Goal: Task Accomplishment & Management: Complete application form

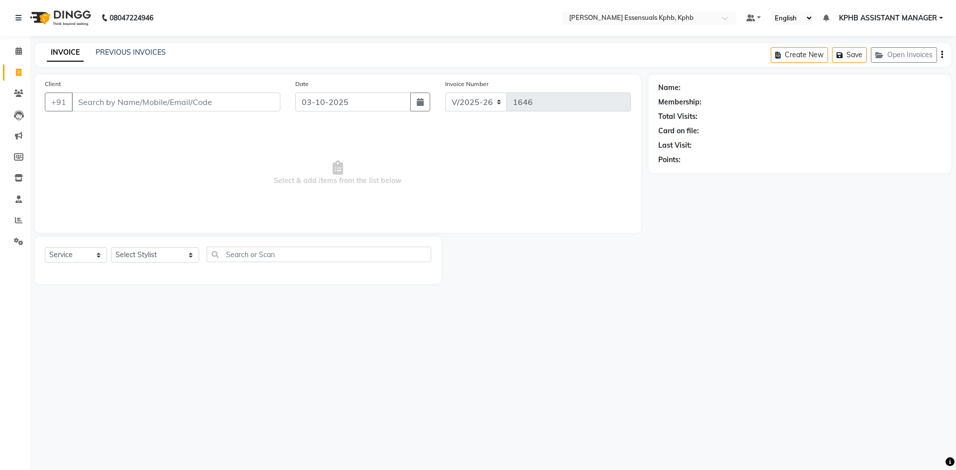
select select "5938"
select select "service"
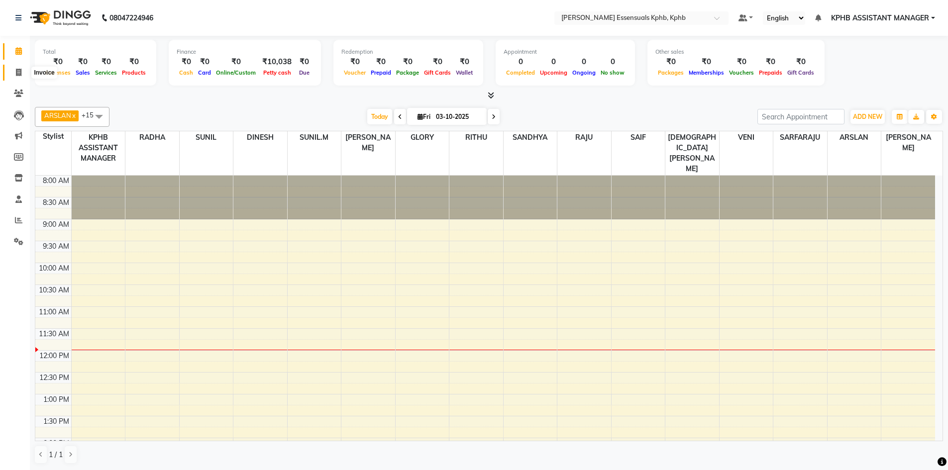
click at [21, 76] on icon at bounding box center [18, 72] width 5 height 7
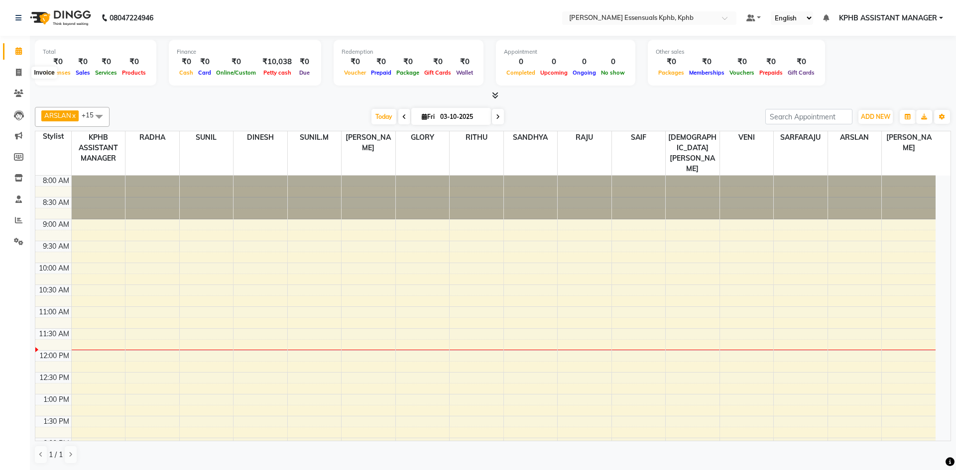
select select "5938"
select select "service"
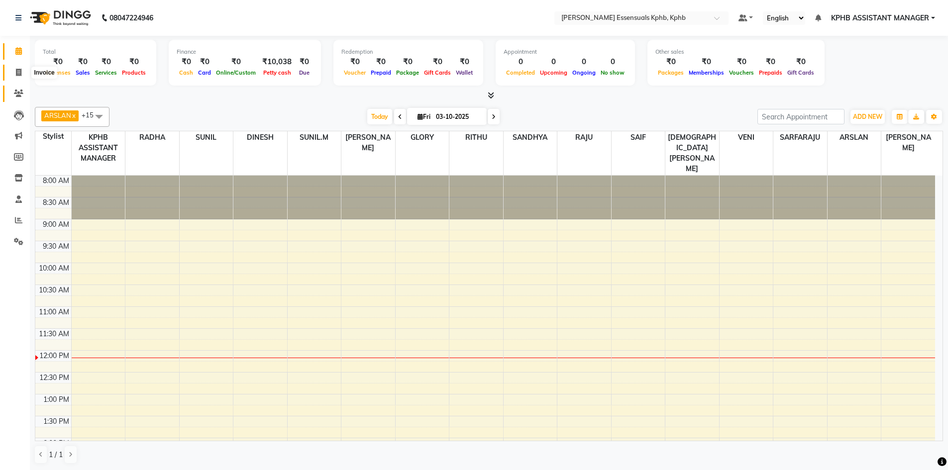
drag, startPoint x: 20, startPoint y: 75, endPoint x: 25, endPoint y: 94, distance: 19.9
click at [20, 75] on icon at bounding box center [18, 72] width 5 height 7
select select "service"
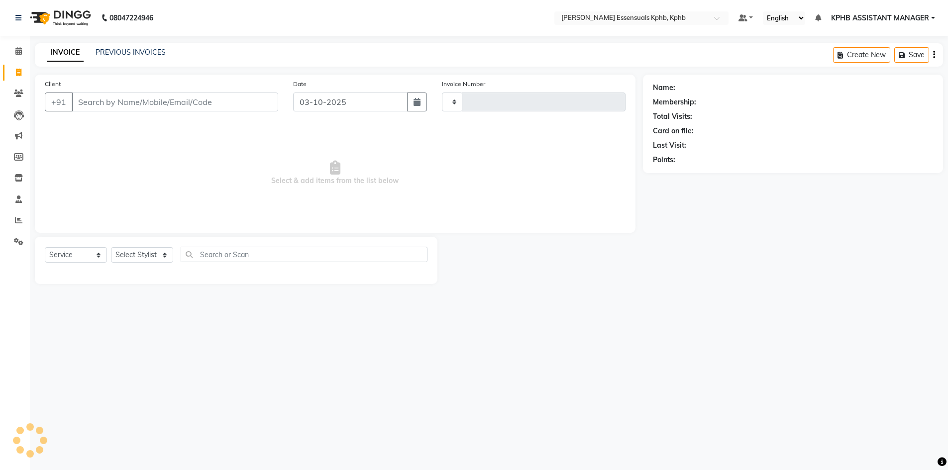
type input "1646"
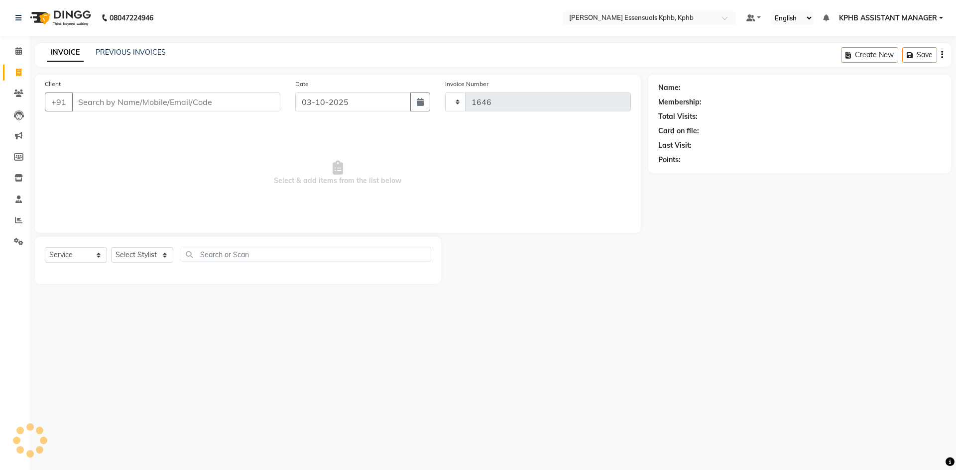
select select "5938"
click at [135, 251] on select "Select Stylist [PERSON_NAME] KPHB ASSISTANT MANAGER [PERSON_NAME] [PERSON_NAME]…" at bounding box center [155, 254] width 88 height 15
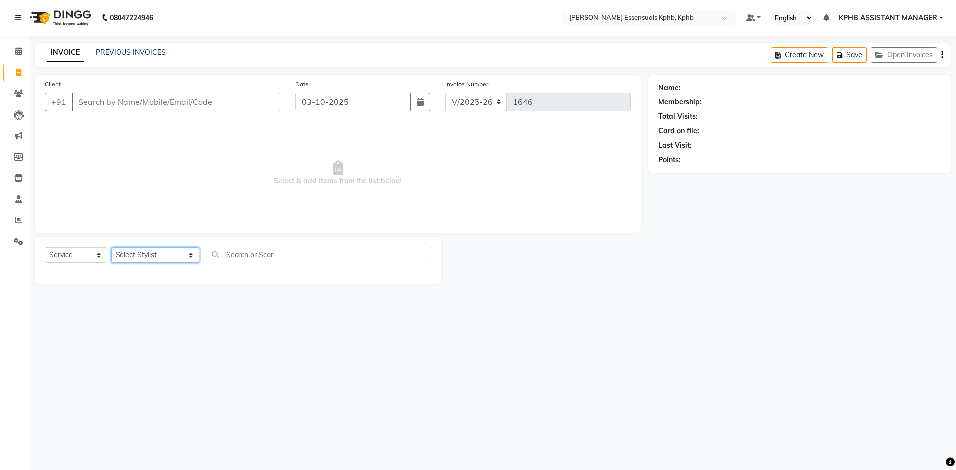
select select "68595"
click at [111, 247] on select "Select Stylist [PERSON_NAME] KPHB ASSISTANT MANAGER [PERSON_NAME] [PERSON_NAME]…" at bounding box center [155, 254] width 88 height 15
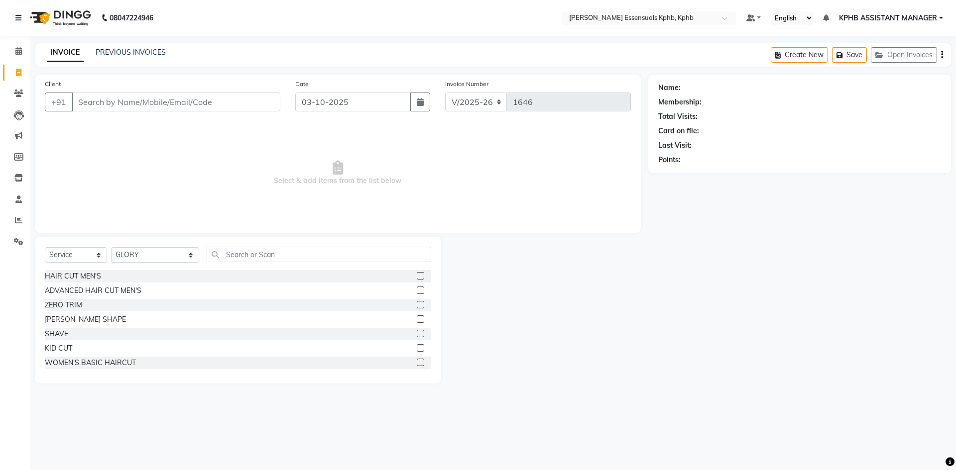
drag, startPoint x: 414, startPoint y: 350, endPoint x: 312, endPoint y: 295, distance: 116.3
click at [417, 350] on label at bounding box center [420, 347] width 7 height 7
click at [417, 350] on input "checkbox" at bounding box center [420, 348] width 6 height 6
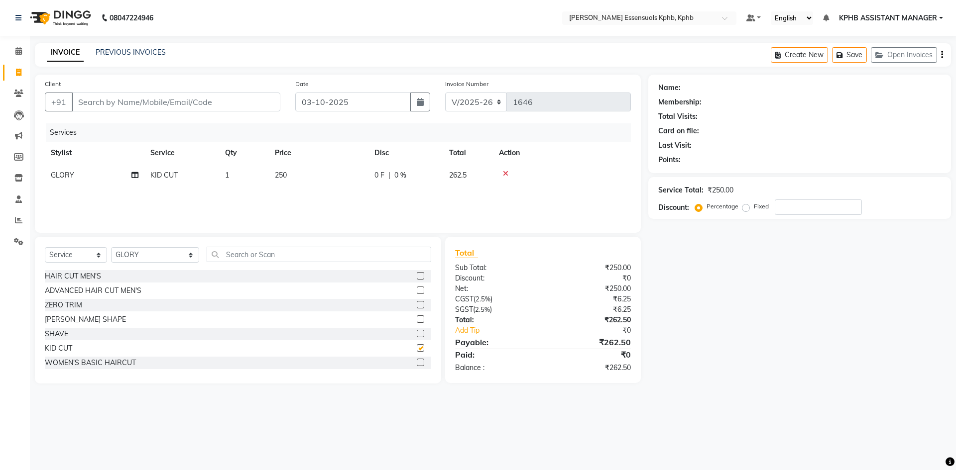
checkbox input "false"
click at [290, 171] on td "250" at bounding box center [319, 175] width 100 height 22
select select "68595"
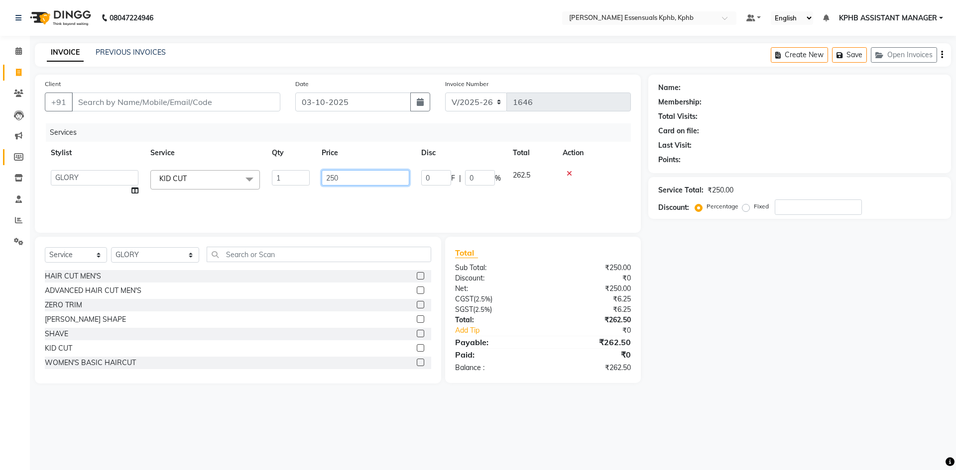
drag, startPoint x: 376, startPoint y: 178, endPoint x: 16, endPoint y: 163, distance: 360.2
click at [16, 163] on app-home "08047224946 Select Location × Toni&guy Essensuals Kphb, Kphb Default Panel My P…" at bounding box center [478, 199] width 956 height 399
type input "350"
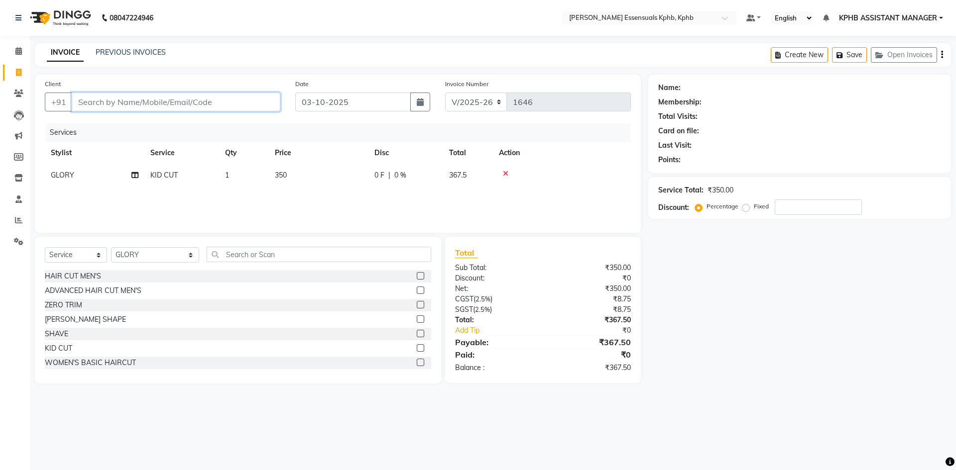
click at [138, 103] on input "Client" at bounding box center [176, 102] width 209 height 19
type input "8"
type input "0"
type input "8497005007"
click at [293, 182] on td "350" at bounding box center [319, 175] width 100 height 22
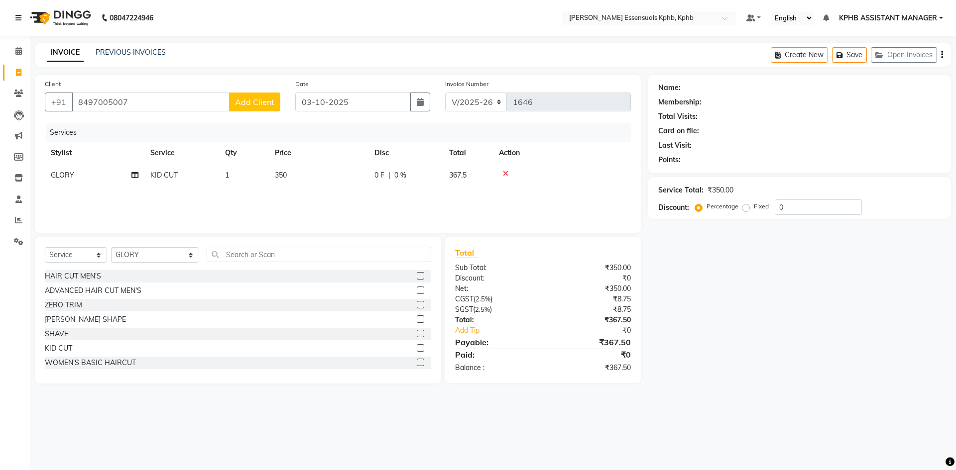
select select "68595"
drag, startPoint x: 347, startPoint y: 169, endPoint x: 245, endPoint y: 170, distance: 102.0
click at [245, 170] on tr "[PERSON_NAME] KPHB ASSISTANT MANAGER [PERSON_NAME] [PERSON_NAME] [PERSON_NAME] …" at bounding box center [338, 183] width 586 height 38
type input "450"
click at [565, 334] on div "₹0" at bounding box center [597, 331] width 79 height 10
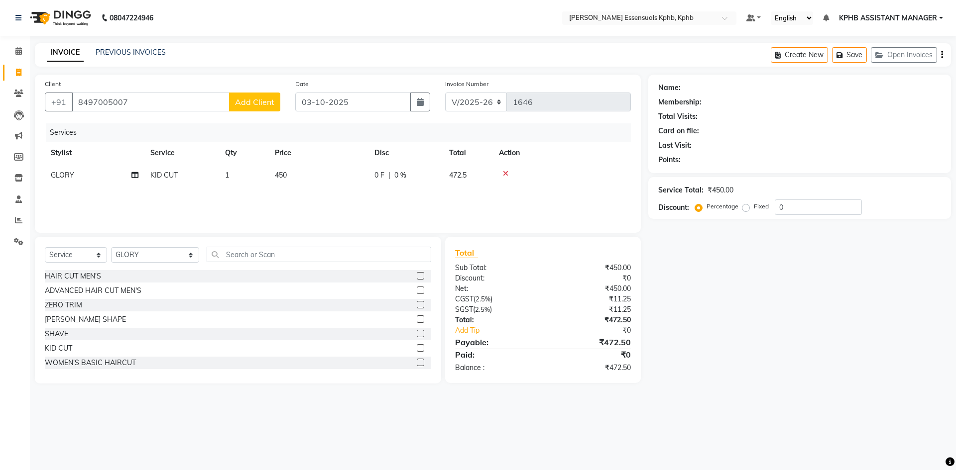
click at [264, 100] on span "Add Client" at bounding box center [254, 102] width 39 height 10
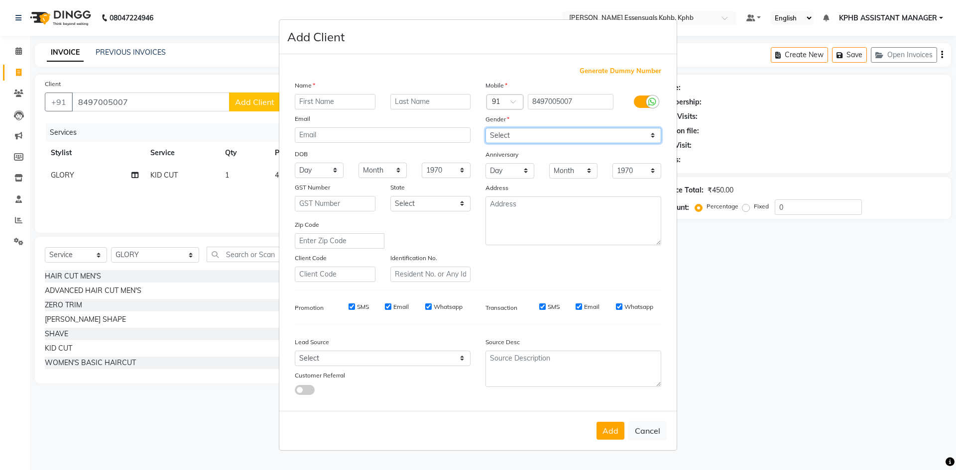
click at [508, 130] on select "Select Male Female Other Prefer Not To Say" at bounding box center [573, 135] width 176 height 15
select select "male"
click at [485, 128] on select "Select Male Female Other Prefer Not To Say" at bounding box center [573, 135] width 176 height 15
click at [516, 143] on div "Mobile Country Code × 91 8497005007 Gender Select Male Female Other Prefer Not …" at bounding box center [573, 181] width 191 height 202
click at [347, 99] on input "text" at bounding box center [335, 101] width 81 height 15
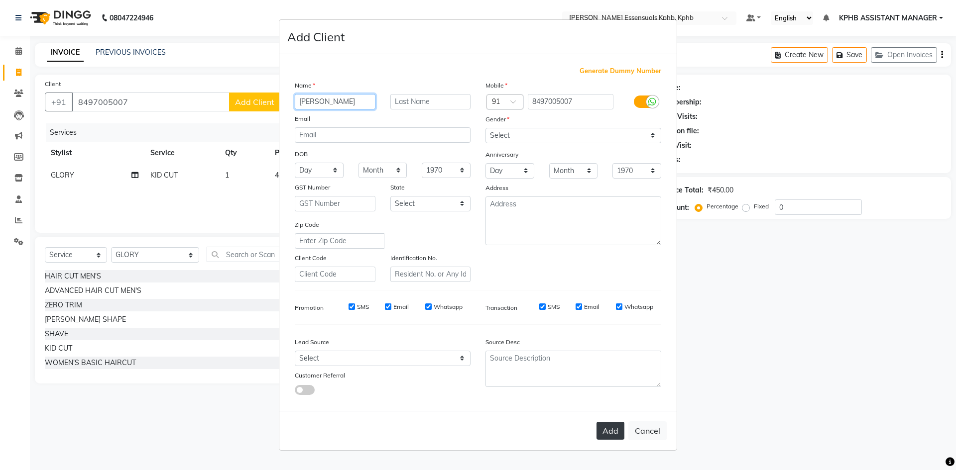
type input "[PERSON_NAME]"
click at [616, 432] on button "Add" at bounding box center [610, 431] width 28 height 18
select select
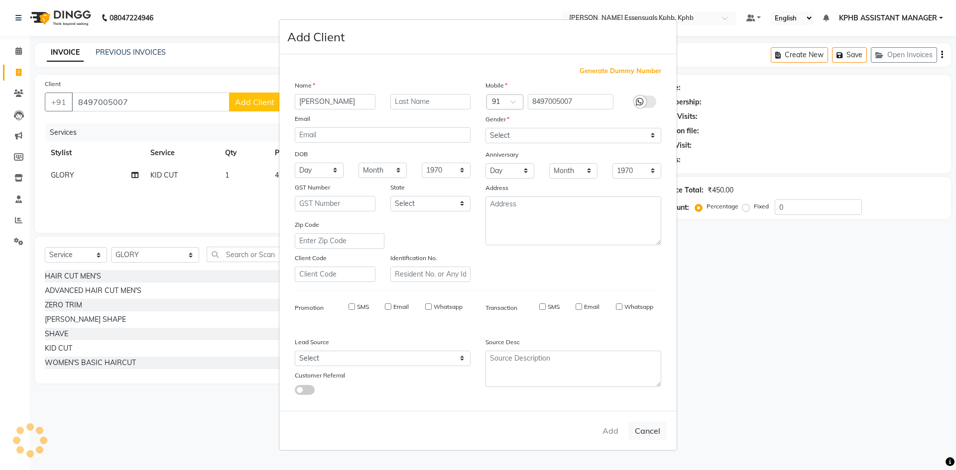
select select
checkbox input "false"
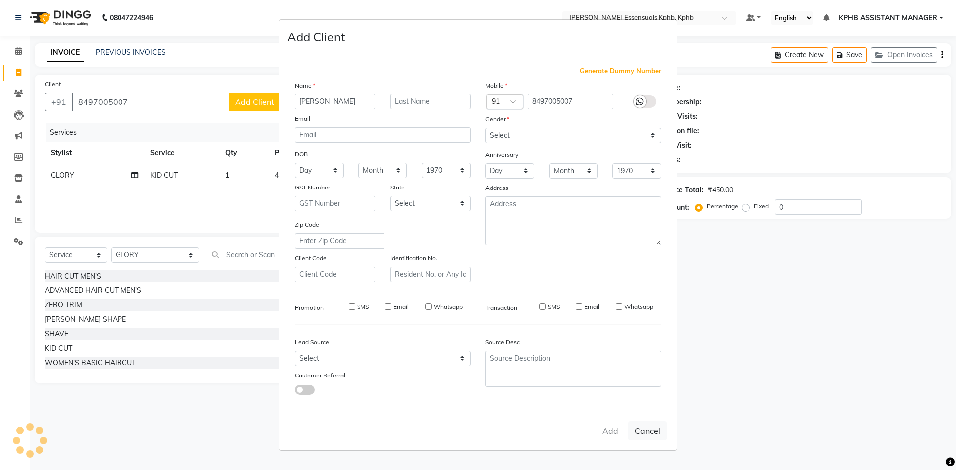
checkbox input "false"
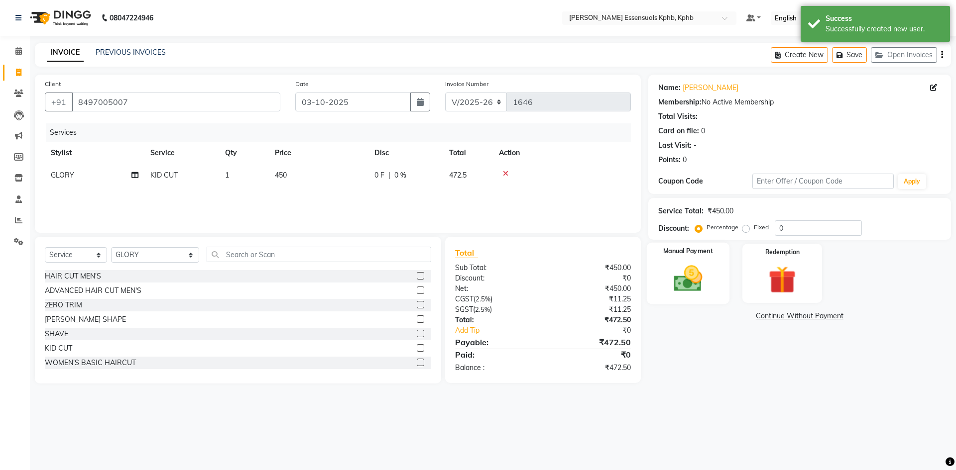
click at [705, 282] on img at bounding box center [687, 278] width 46 height 33
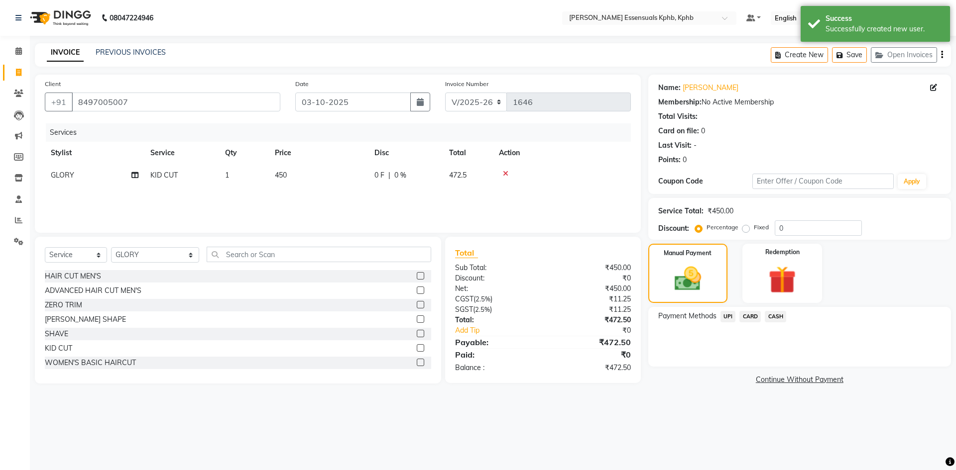
click at [728, 316] on span "UPI" at bounding box center [727, 316] width 15 height 11
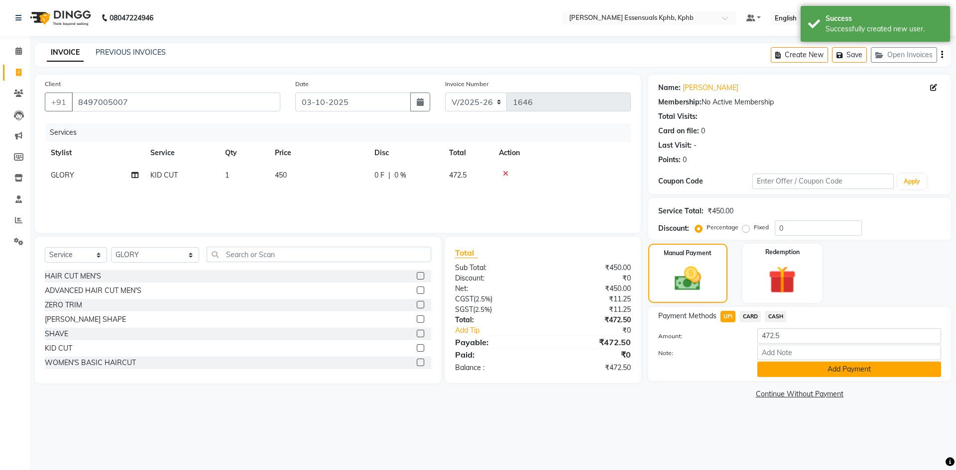
click at [823, 377] on button "Add Payment" at bounding box center [849, 369] width 184 height 15
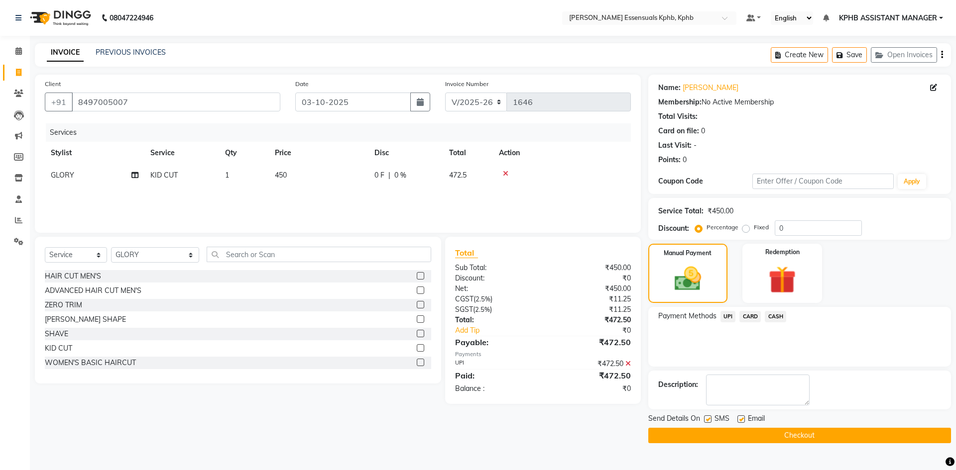
drag, startPoint x: 694, startPoint y: 433, endPoint x: 689, endPoint y: 435, distance: 5.8
click at [694, 433] on button "Checkout" at bounding box center [799, 435] width 303 height 15
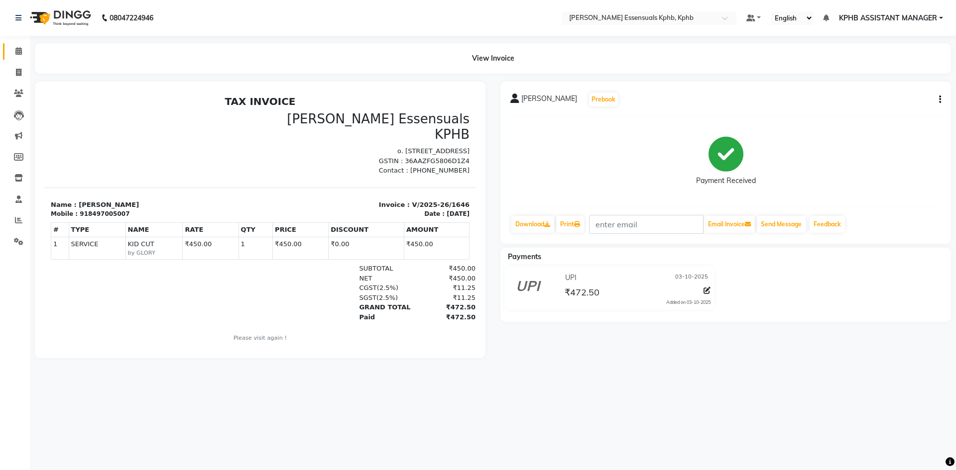
click at [9, 51] on link "Calendar" at bounding box center [15, 51] width 24 height 16
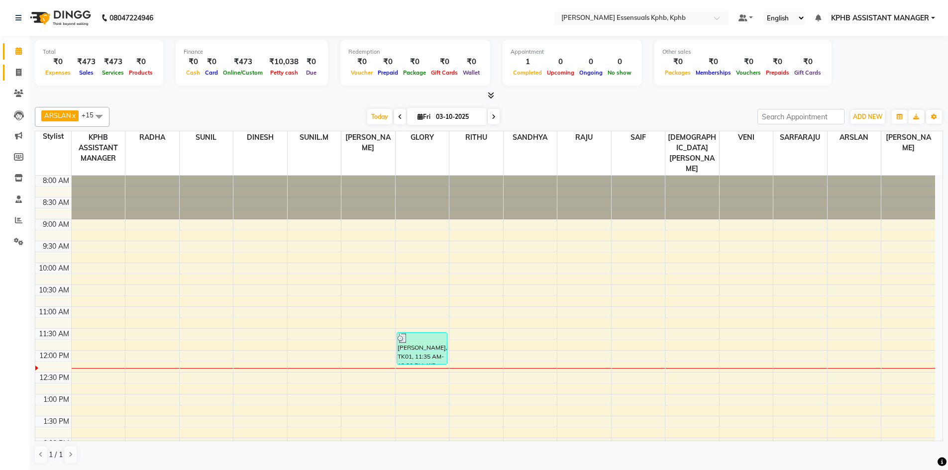
click at [19, 79] on link "Invoice" at bounding box center [15, 73] width 24 height 16
select select "service"
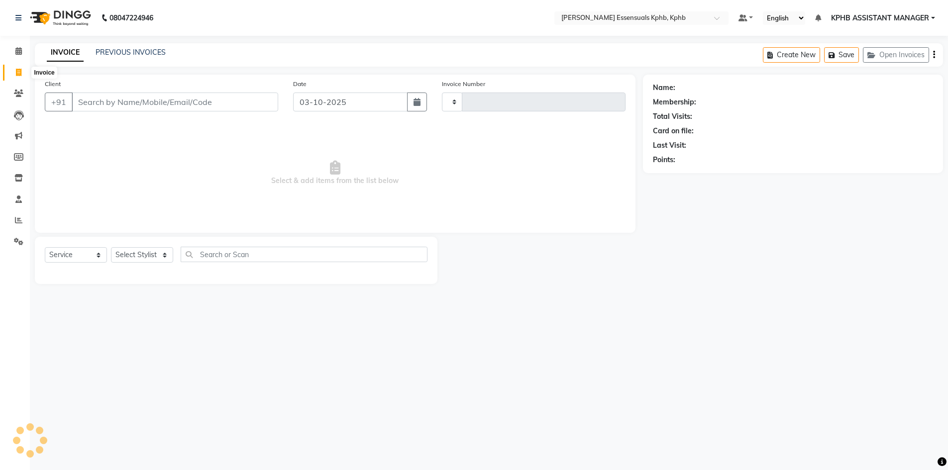
type input "1647"
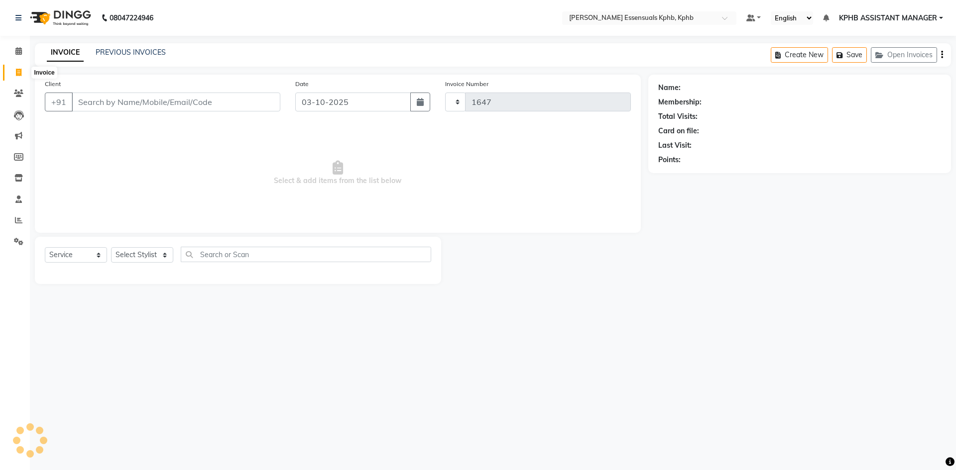
select select "5938"
click at [167, 255] on select "Select Stylist [PERSON_NAME] KPHB ASSISTANT MANAGER [PERSON_NAME] [PERSON_NAME]…" at bounding box center [155, 254] width 88 height 15
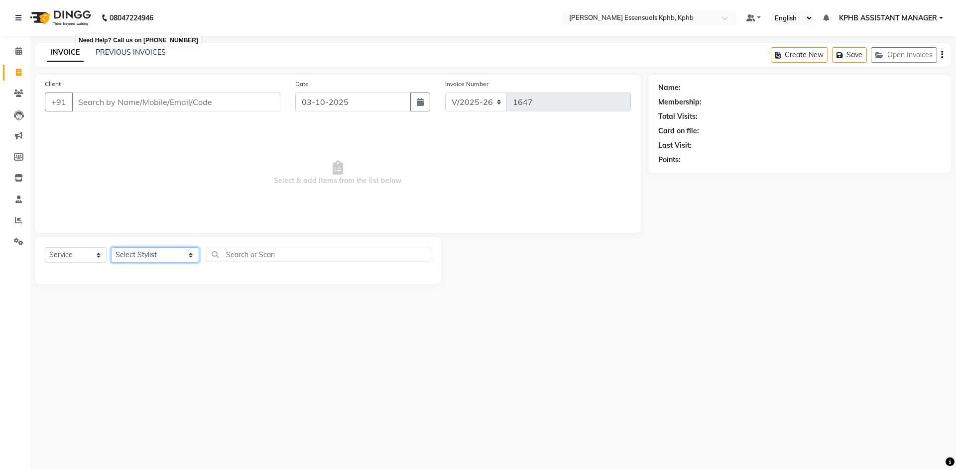
select select "84873"
click at [111, 247] on select "Select Stylist [PERSON_NAME] KPHB ASSISTANT MANAGER [PERSON_NAME] [PERSON_NAME]…" at bounding box center [155, 254] width 88 height 15
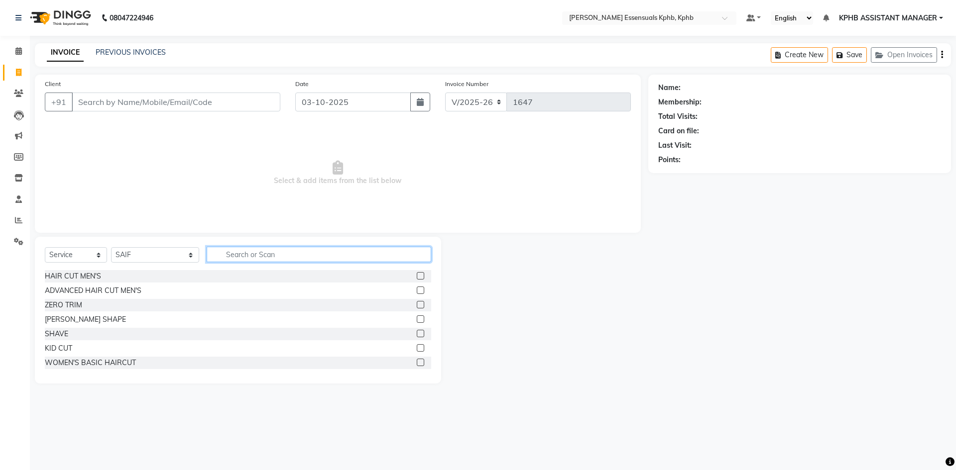
click at [216, 256] on input "text" at bounding box center [319, 254] width 224 height 15
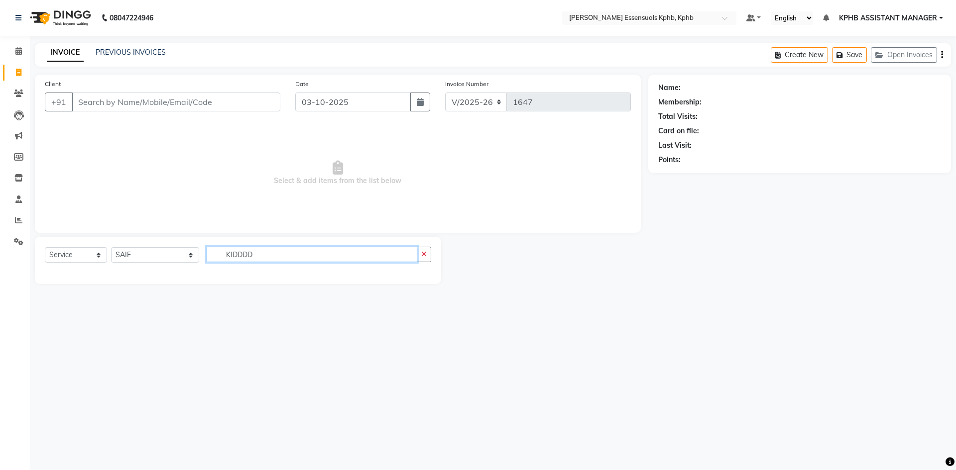
drag, startPoint x: 221, startPoint y: 257, endPoint x: 265, endPoint y: 258, distance: 43.3
click at [264, 258] on input "KIDDDD" at bounding box center [312, 254] width 211 height 15
type input "KID"
click at [420, 275] on label at bounding box center [420, 275] width 7 height 7
click at [420, 275] on input "checkbox" at bounding box center [420, 276] width 6 height 6
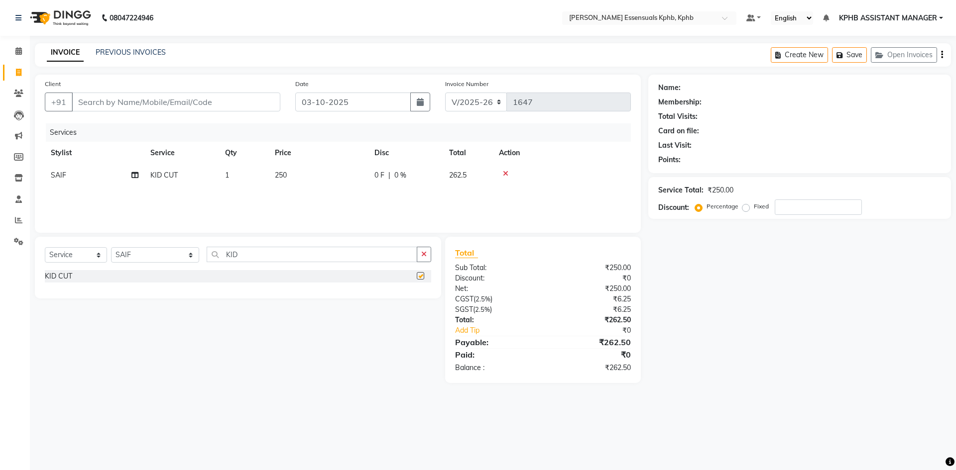
checkbox input "false"
click at [425, 255] on icon "button" at bounding box center [423, 254] width 5 height 7
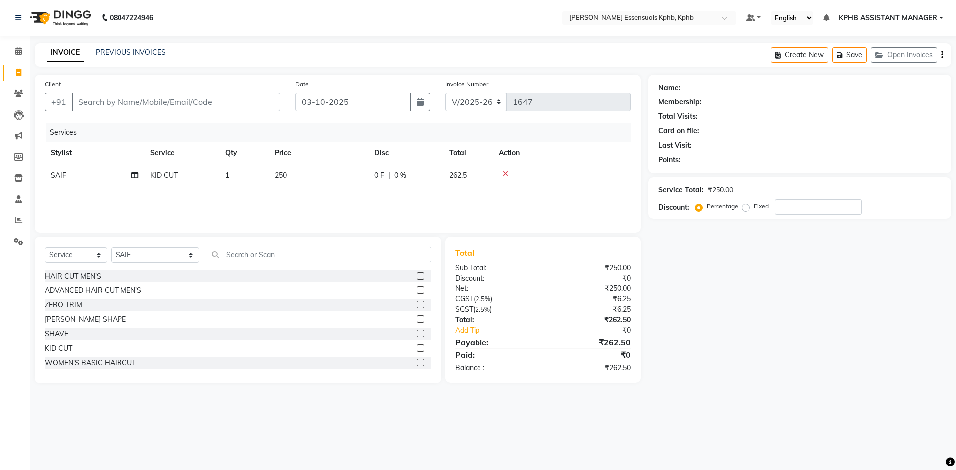
click at [500, 339] on div "Payable:" at bounding box center [494, 342] width 95 height 12
click at [288, 176] on td "250" at bounding box center [319, 175] width 100 height 22
select select "84873"
drag, startPoint x: 382, startPoint y: 183, endPoint x: 237, endPoint y: 187, distance: 145.4
click at [238, 187] on tr "[PERSON_NAME] KPHB ASSISTANT MANAGER [PERSON_NAME] [PERSON_NAME] [PERSON_NAME] …" at bounding box center [338, 183] width 586 height 38
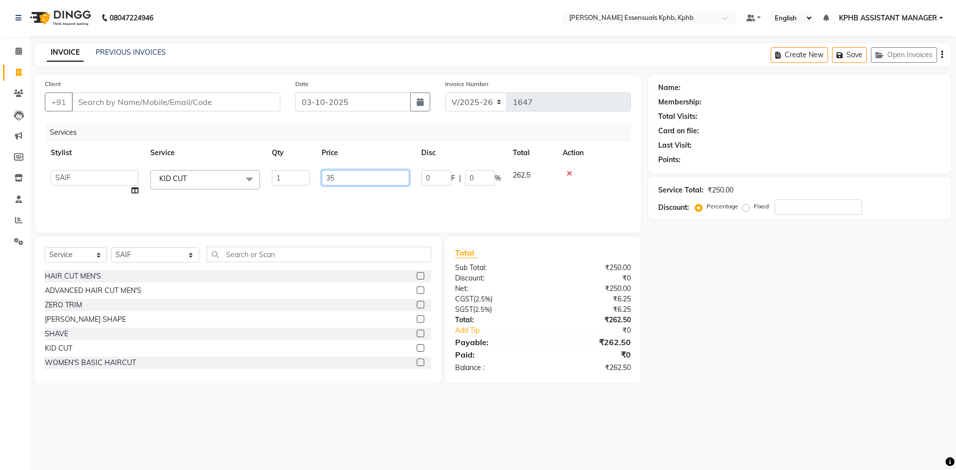
type input "350"
click at [491, 283] on div "Discount:" at bounding box center [494, 278] width 95 height 10
click at [227, 78] on div "Client +91 Date 03-10-2025 Invoice Number V/2025 V/2025-26 1647 Services Stylis…" at bounding box center [338, 154] width 606 height 158
click at [227, 76] on div "Client +91 Date 03-10-2025 Invoice Number V/2025 V/2025-26 1647 Services Stylis…" at bounding box center [338, 154] width 606 height 158
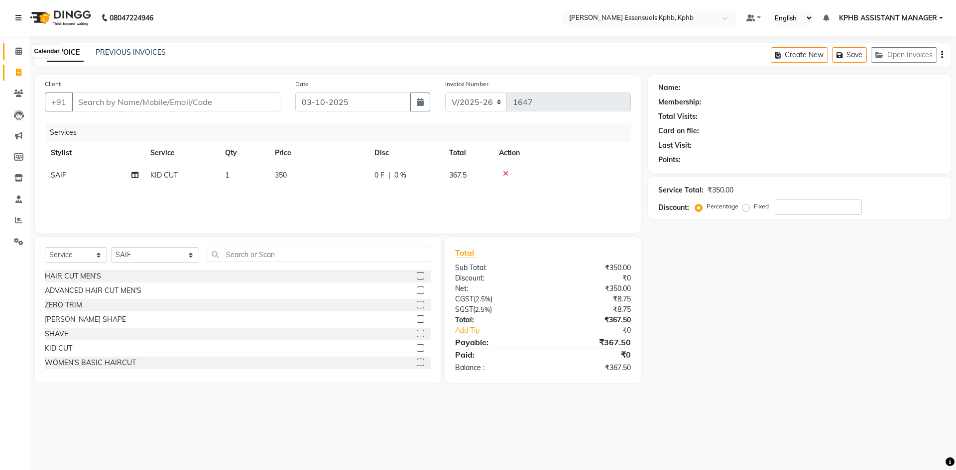
click at [21, 48] on icon at bounding box center [18, 50] width 6 height 7
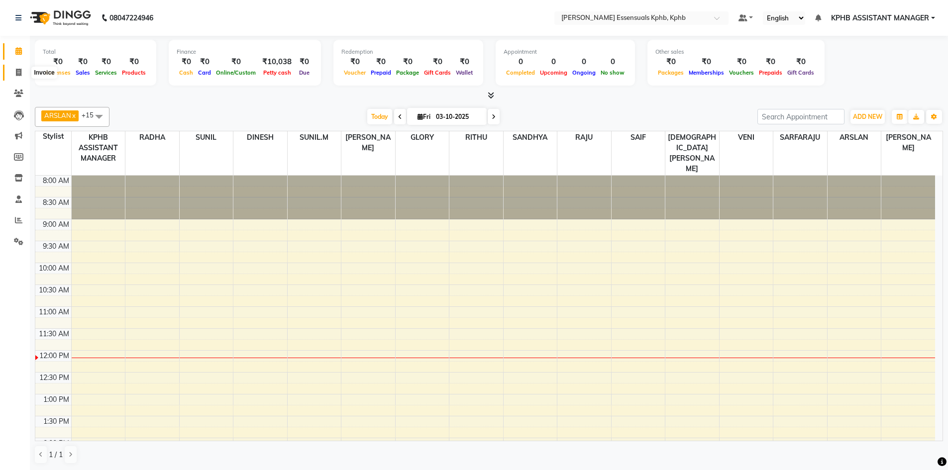
click at [22, 73] on span at bounding box center [18, 72] width 17 height 11
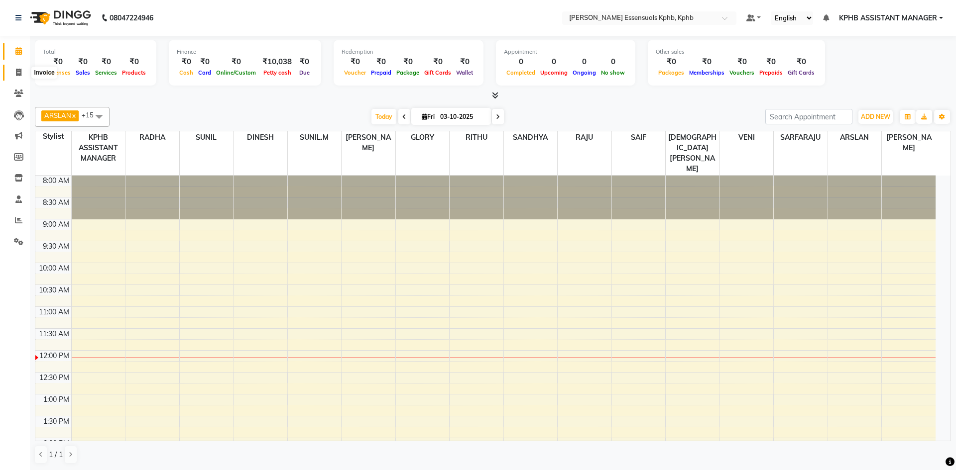
select select "5938"
select select "service"
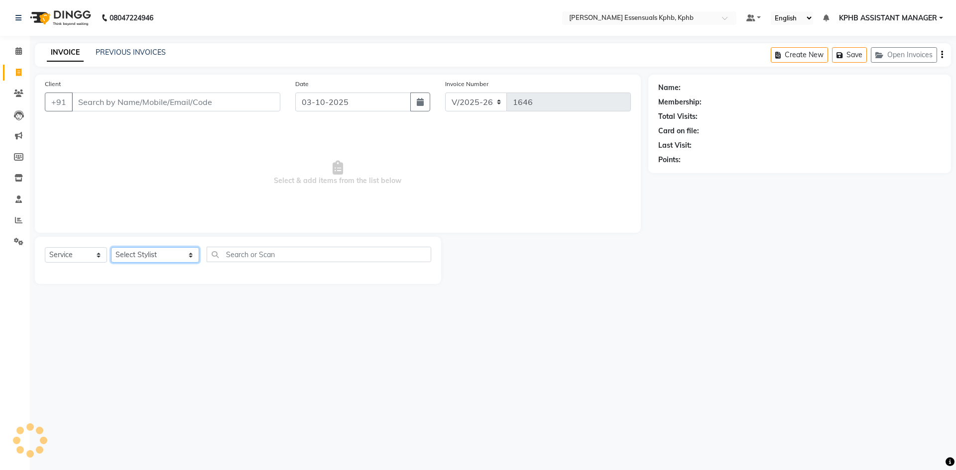
click at [129, 251] on select "Select Stylist [PERSON_NAME] KPHB ASSISTANT MANAGER [PERSON_NAME] [PERSON_NAME]…" at bounding box center [155, 254] width 88 height 15
select select "68595"
click at [111, 247] on select "Select Stylist [PERSON_NAME] KPHB ASSISTANT MANAGER [PERSON_NAME] [PERSON_NAME]…" at bounding box center [155, 254] width 88 height 15
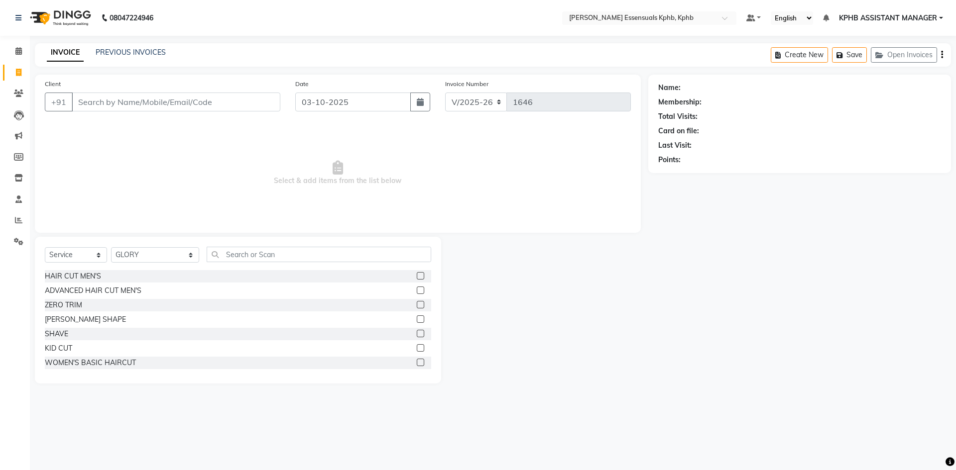
click at [409, 347] on div "KID CUT" at bounding box center [238, 348] width 386 height 12
click at [417, 346] on label at bounding box center [420, 347] width 7 height 7
click at [417, 346] on input "checkbox" at bounding box center [420, 348] width 6 height 6
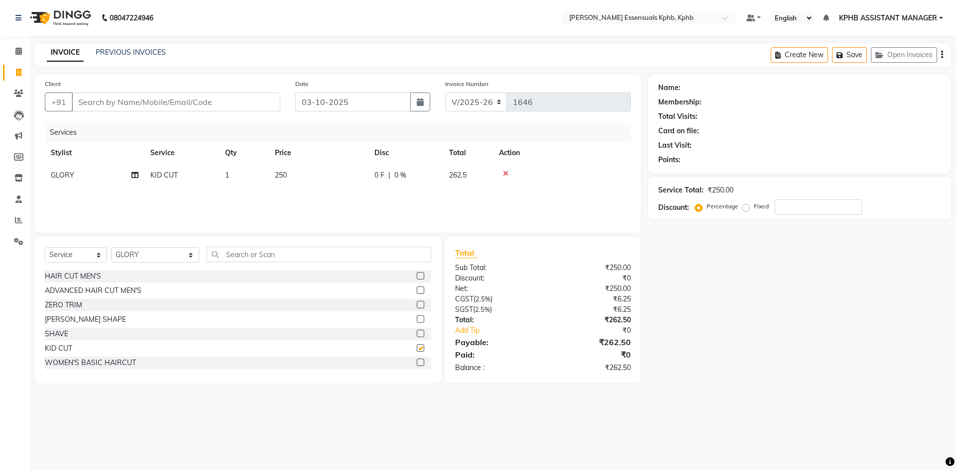
checkbox input "false"
click at [285, 177] on span "250" at bounding box center [281, 175] width 12 height 9
select select "68595"
drag, startPoint x: 361, startPoint y: 185, endPoint x: 221, endPoint y: 178, distance: 139.5
click at [224, 178] on tr "[PERSON_NAME] KPHB ASSISTANT MANAGER [PERSON_NAME] [PERSON_NAME] [PERSON_NAME] …" at bounding box center [338, 183] width 586 height 38
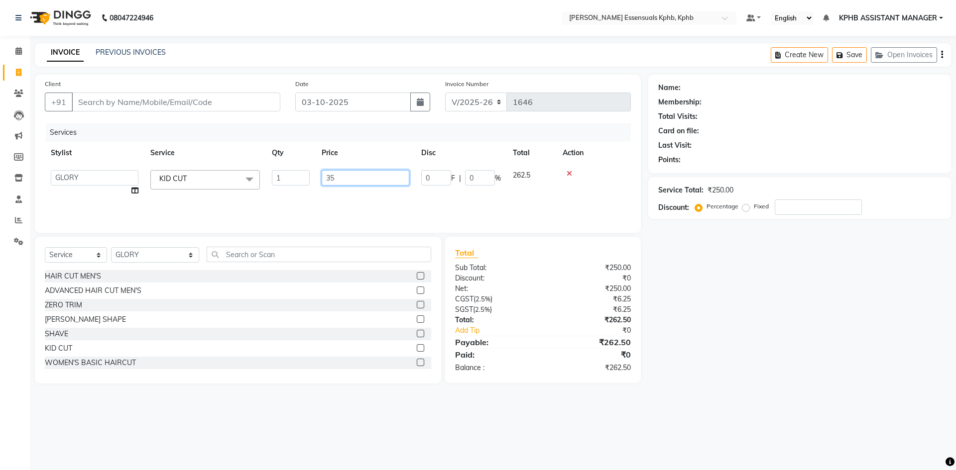
type input "350"
click at [586, 350] on div "₹0" at bounding box center [590, 355] width 95 height 12
drag, startPoint x: 0, startPoint y: 336, endPoint x: 10, endPoint y: 315, distance: 23.8
click at [7, 326] on div "Calendar Invoice Clients Leads Marketing Members Inventory Staff Reports Settin…" at bounding box center [67, 241] width 134 height 427
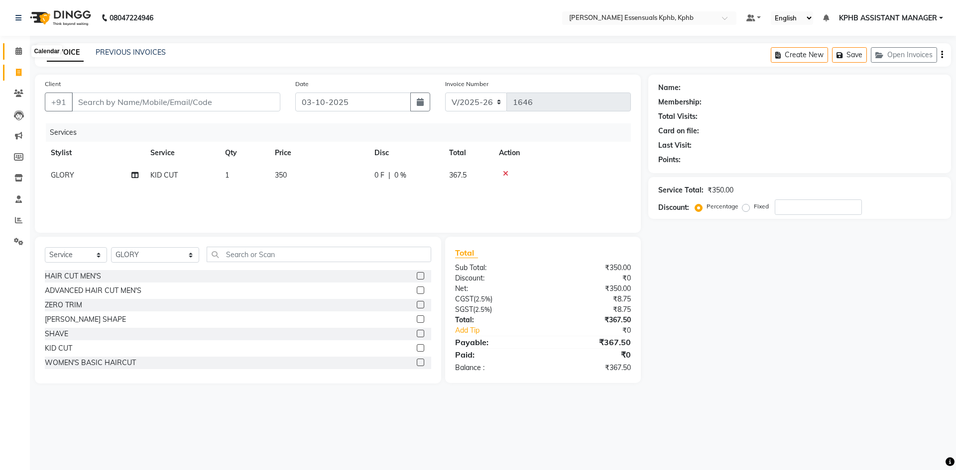
click at [18, 53] on icon at bounding box center [18, 50] width 6 height 7
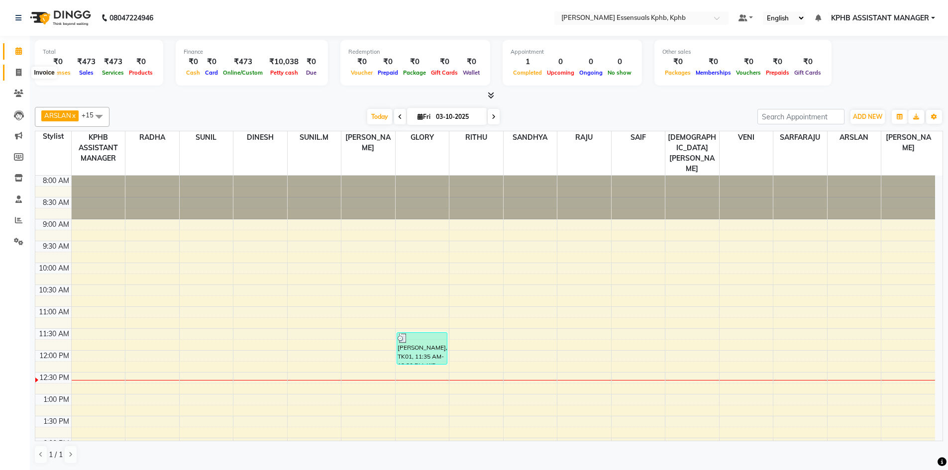
click at [14, 68] on span at bounding box center [18, 72] width 17 height 11
select select "service"
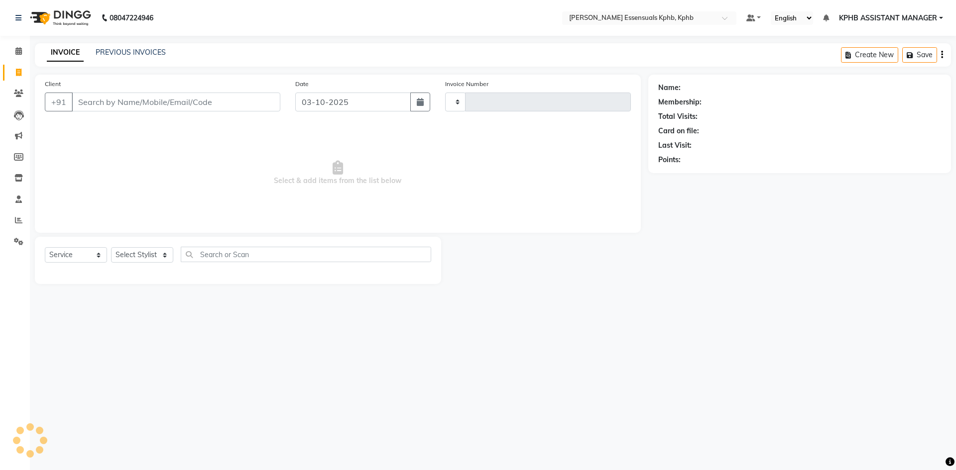
type input "1647"
select select "5938"
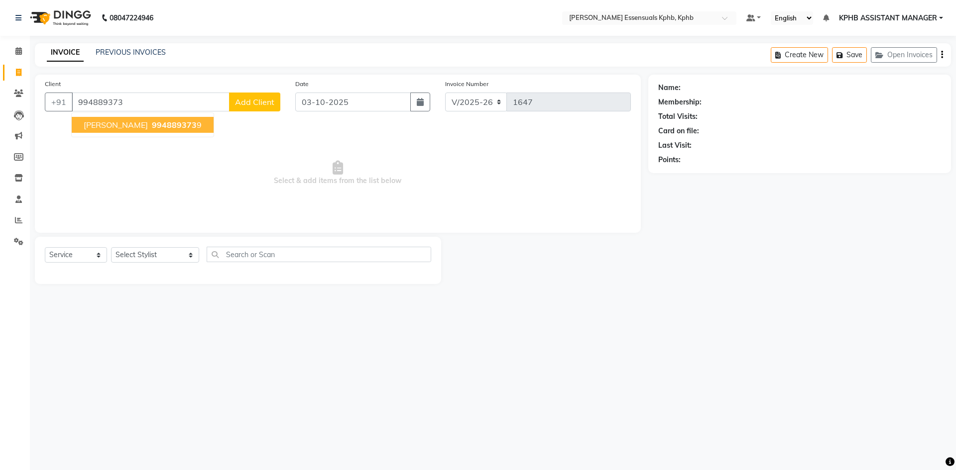
click at [96, 124] on span "[PERSON_NAME]" at bounding box center [116, 125] width 64 height 10
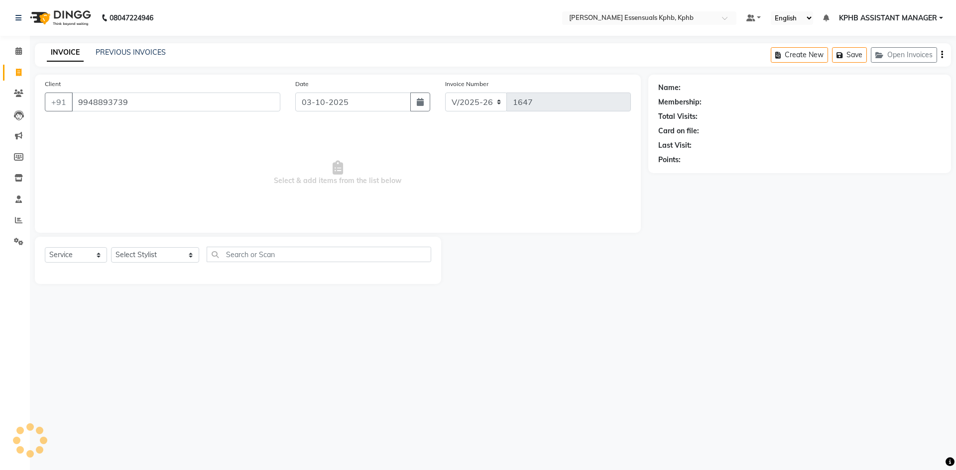
type input "9948893739"
click at [691, 85] on link "Urmila Subbarao" at bounding box center [710, 88] width 56 height 10
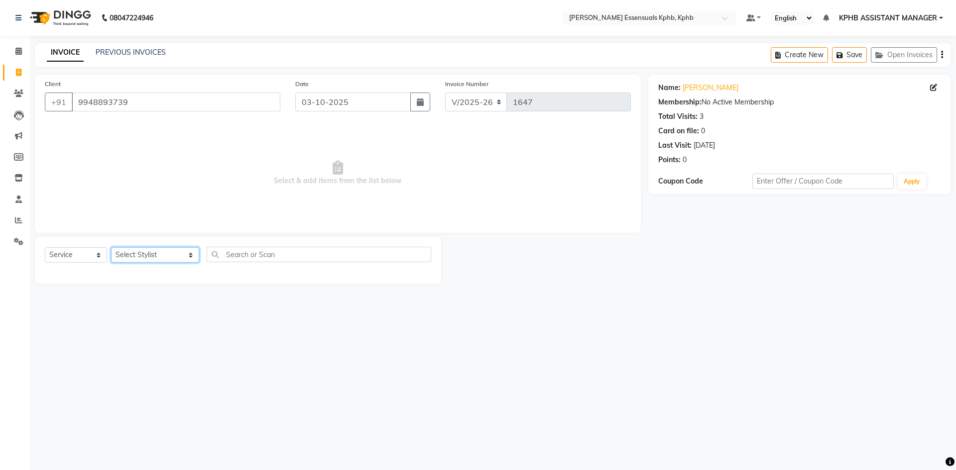
click at [167, 259] on select "Select Stylist [PERSON_NAME] KPHB ASSISTANT MANAGER [PERSON_NAME] [PERSON_NAME]…" at bounding box center [155, 254] width 88 height 15
select select "84873"
click at [111, 247] on select "Select Stylist [PERSON_NAME] KPHB ASSISTANT MANAGER [PERSON_NAME] [PERSON_NAME]…" at bounding box center [155, 254] width 88 height 15
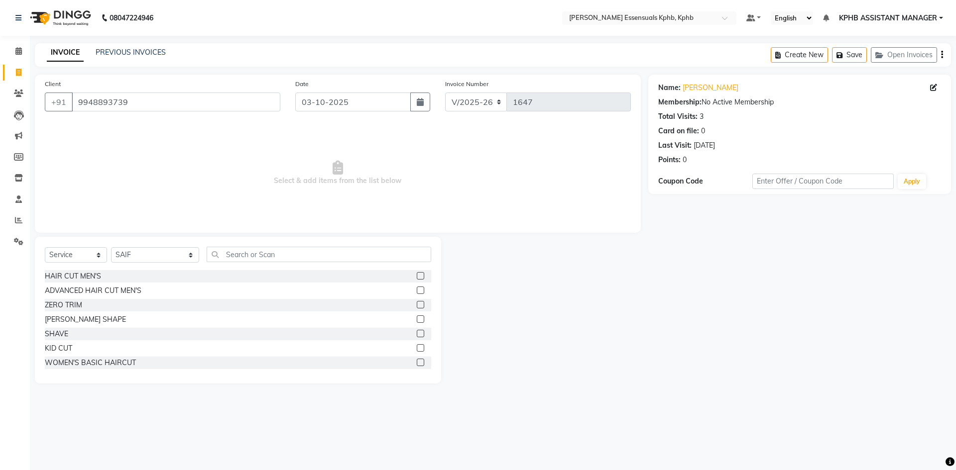
click at [417, 289] on label at bounding box center [420, 290] width 7 height 7
click at [417, 289] on input "checkbox" at bounding box center [420, 291] width 6 height 6
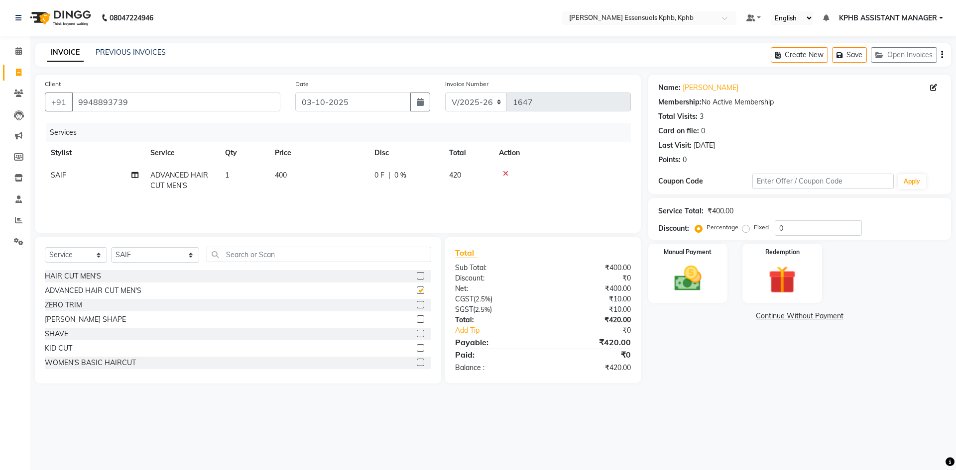
checkbox input "false"
click at [272, 174] on td "400" at bounding box center [319, 180] width 100 height 33
select select "84873"
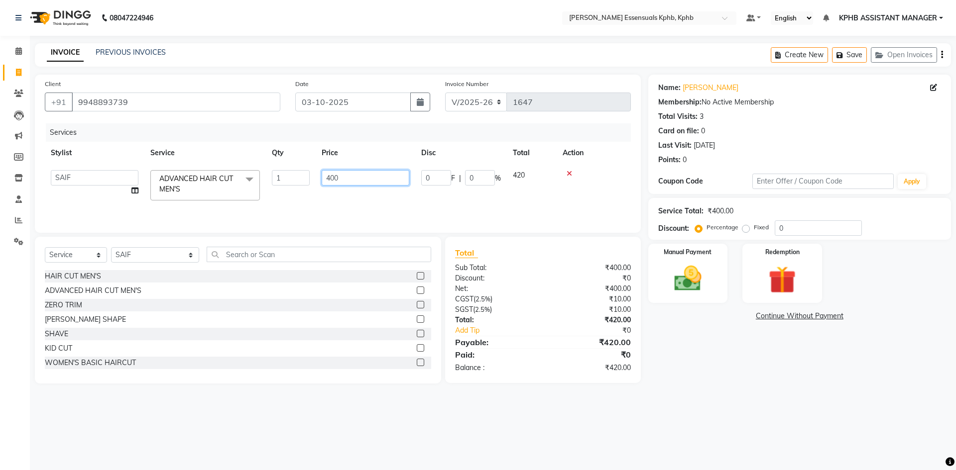
drag, startPoint x: 413, startPoint y: 166, endPoint x: 258, endPoint y: 197, distance: 158.3
click at [259, 197] on tr "ARSLAN DINESH GLORY KPHB ASSISTANT MANAGER KRISHNA VENI MANJULA NIKHITHA RADHA …" at bounding box center [338, 185] width 586 height 42
type input "450"
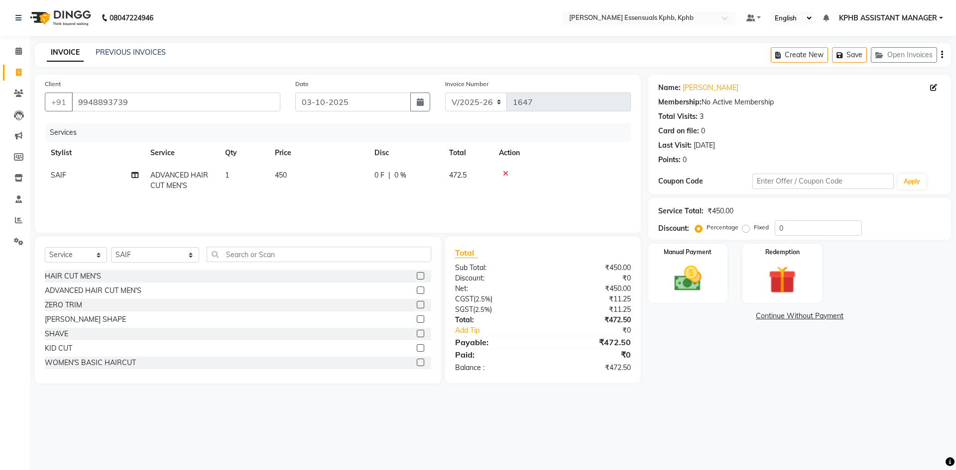
click at [580, 337] on div "₹472.50" at bounding box center [590, 342] width 95 height 12
drag, startPoint x: 16, startPoint y: 50, endPoint x: 566, endPoint y: 74, distance: 550.0
click at [16, 50] on icon at bounding box center [18, 50] width 6 height 7
click at [683, 284] on img at bounding box center [687, 278] width 46 height 33
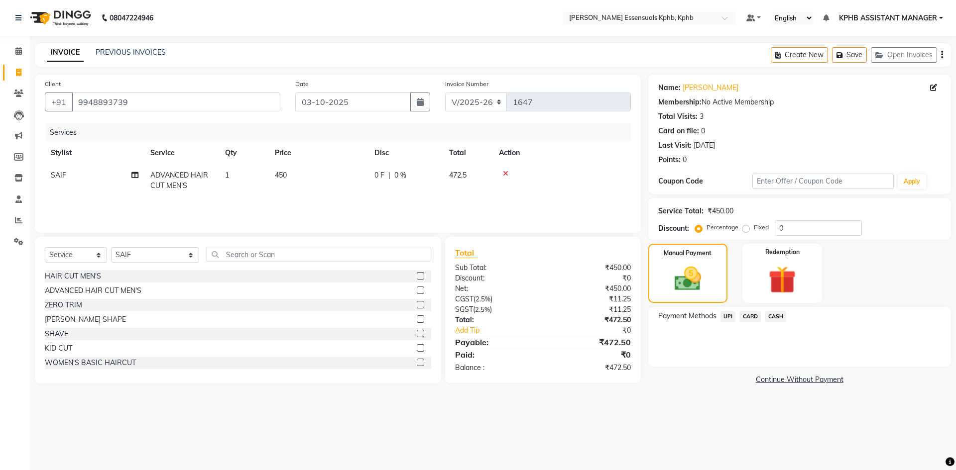
click at [726, 315] on span "UPI" at bounding box center [727, 316] width 15 height 11
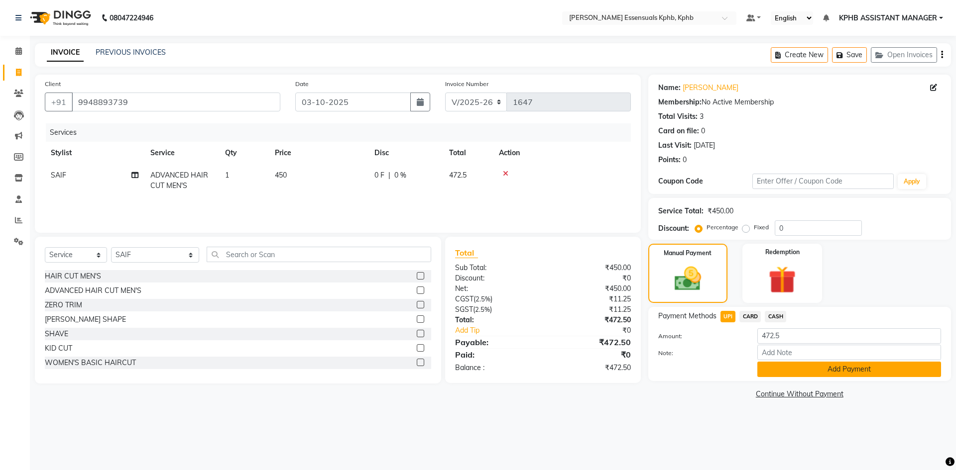
click at [827, 366] on button "Add Payment" at bounding box center [849, 369] width 184 height 15
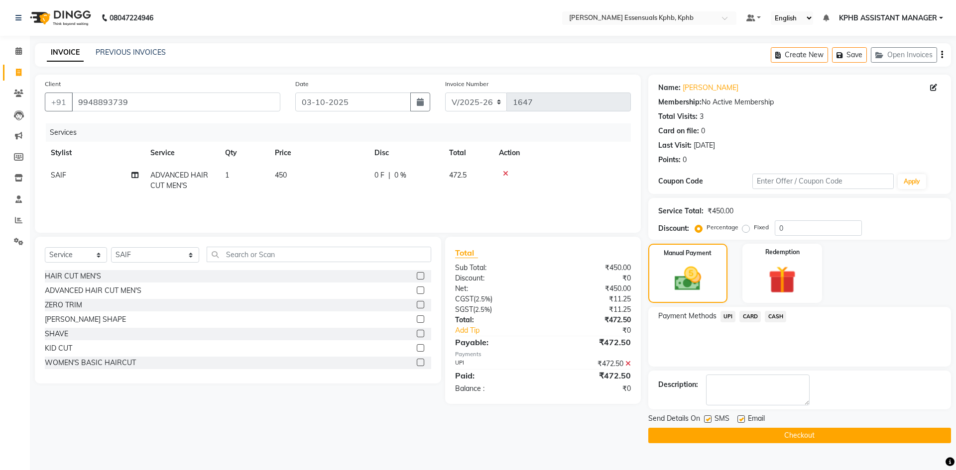
drag, startPoint x: 802, startPoint y: 434, endPoint x: 638, endPoint y: 383, distance: 172.5
click at [802, 435] on button "Checkout" at bounding box center [799, 435] width 303 height 15
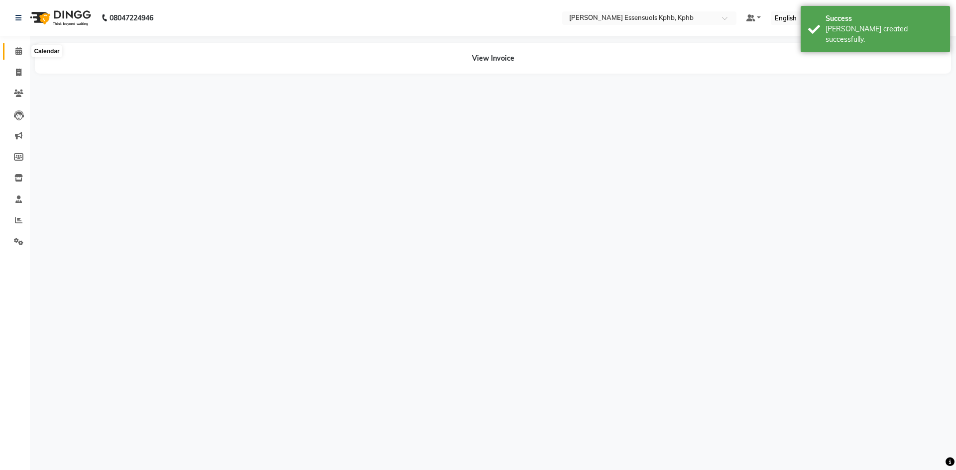
click at [22, 49] on icon at bounding box center [18, 50] width 6 height 7
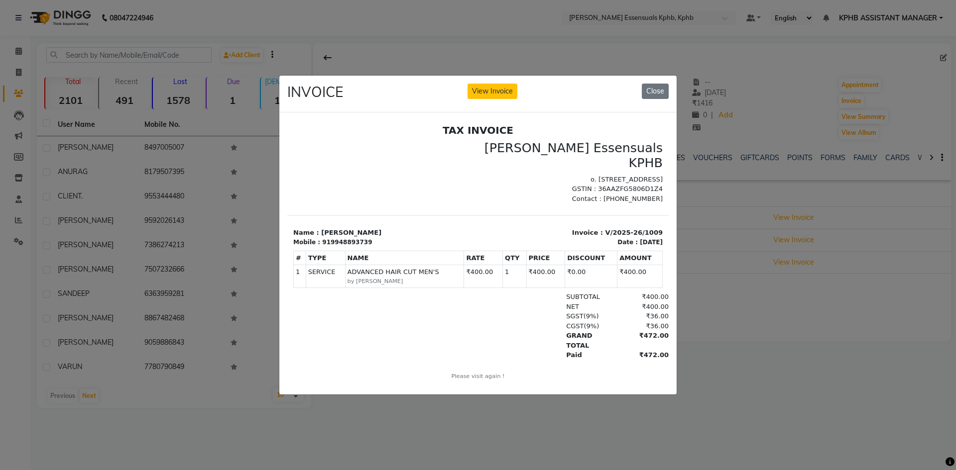
click at [669, 92] on div "INVOICE View Invoice Close" at bounding box center [477, 94] width 397 height 37
click at [659, 89] on button "Close" at bounding box center [655, 91] width 27 height 15
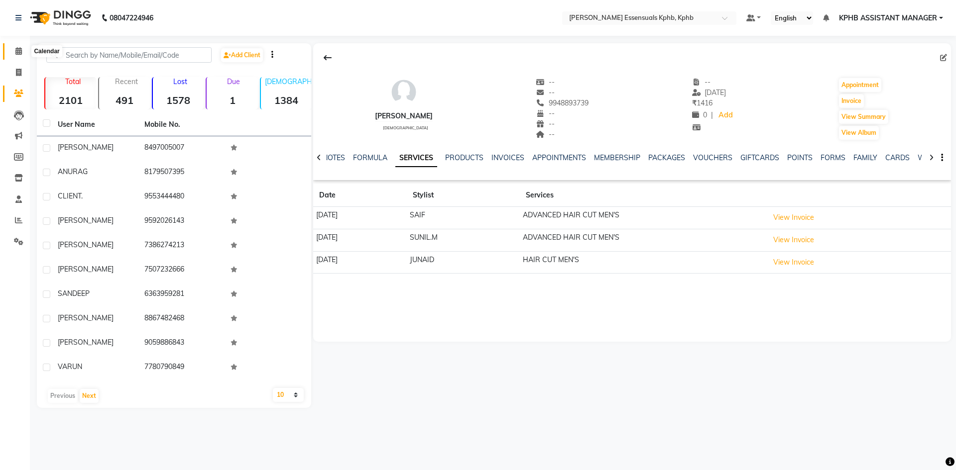
click at [14, 50] on span at bounding box center [18, 51] width 17 height 11
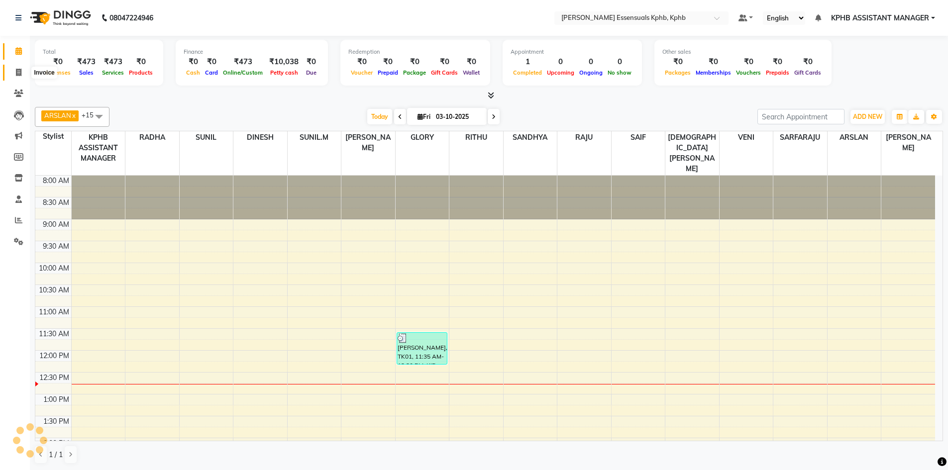
click at [16, 72] on icon at bounding box center [18, 72] width 5 height 7
select select "5938"
select select "service"
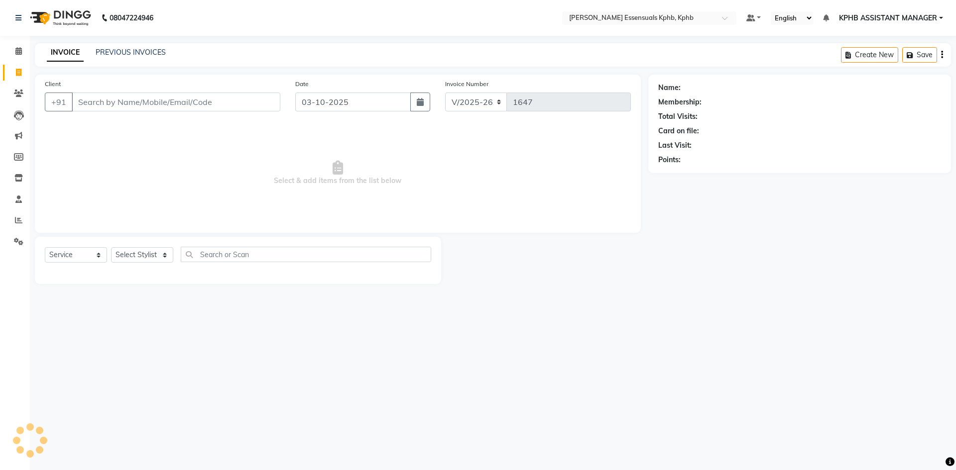
click at [110, 105] on input "Client" at bounding box center [176, 102] width 209 height 19
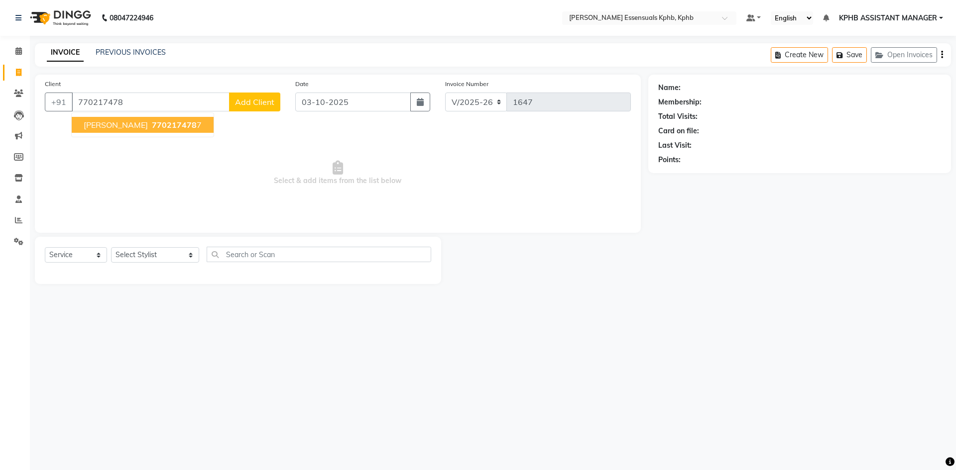
click at [152, 126] on span "770217478" at bounding box center [174, 125] width 45 height 10
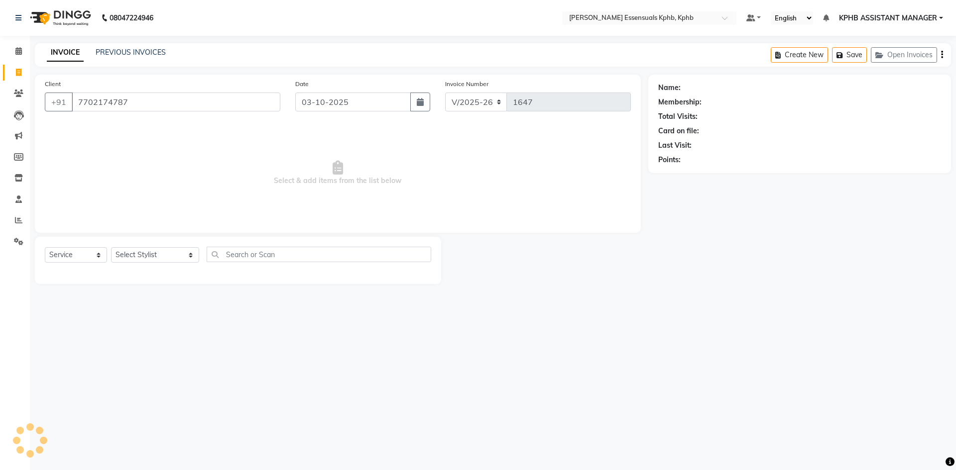
type input "7702174787"
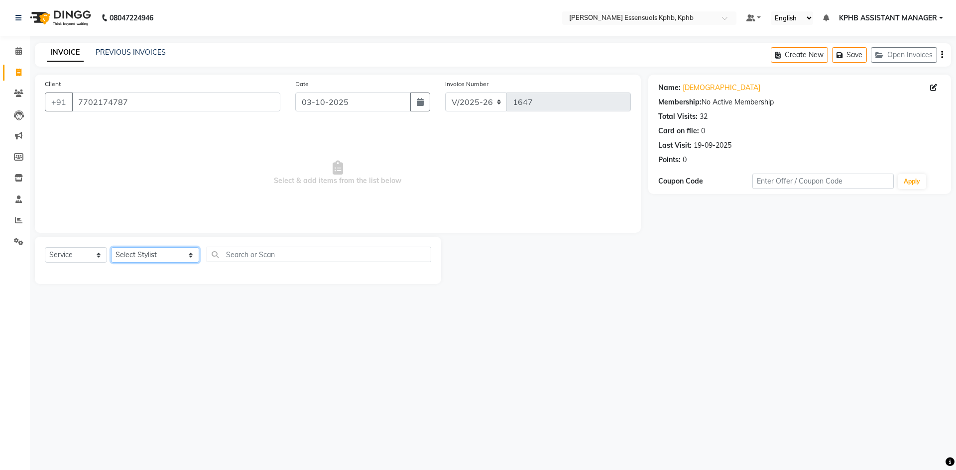
click at [156, 256] on select "Select Stylist [PERSON_NAME] KPHB ASSISTANT MANAGER [PERSON_NAME] [PERSON_NAME]…" at bounding box center [155, 254] width 88 height 15
click at [690, 88] on link "[DEMOGRAPHIC_DATA]" at bounding box center [721, 88] width 78 height 10
click at [162, 264] on div "Select Service Product Membership Package Voucher Prepaid Gift Card Select Styl…" at bounding box center [238, 258] width 386 height 23
click at [159, 248] on select "Select Stylist [PERSON_NAME] KPHB ASSISTANT MANAGER [PERSON_NAME] [PERSON_NAME]…" at bounding box center [155, 254] width 88 height 15
select select "84873"
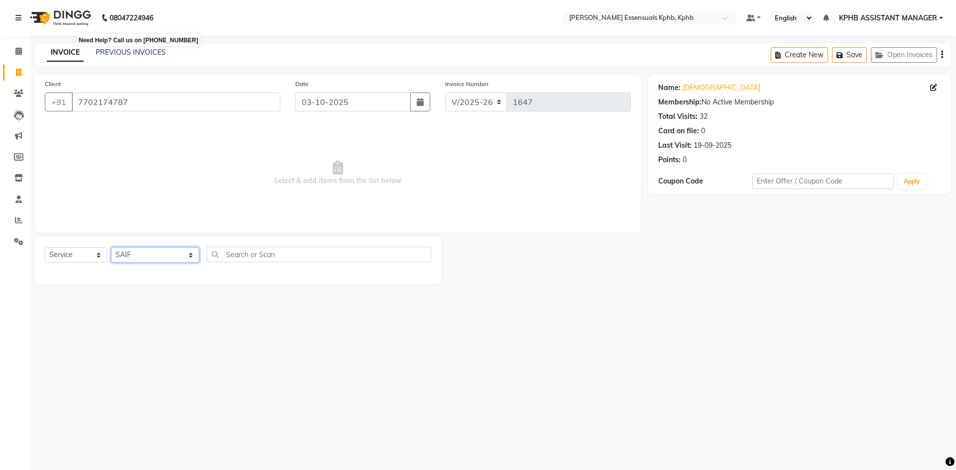
click at [111, 247] on select "Select Stylist [PERSON_NAME] KPHB ASSISTANT MANAGER [PERSON_NAME] [PERSON_NAME]…" at bounding box center [155, 254] width 88 height 15
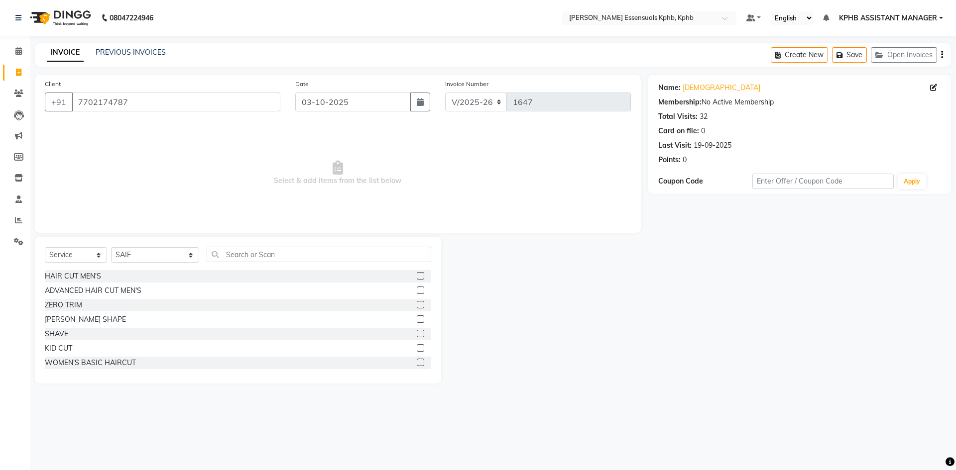
click at [417, 347] on label at bounding box center [420, 347] width 7 height 7
click at [417, 347] on input "checkbox" at bounding box center [420, 348] width 6 height 6
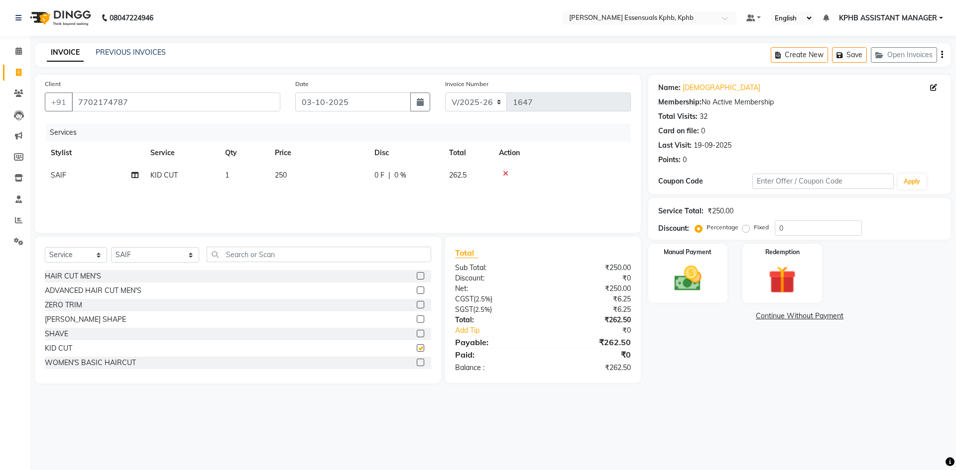
checkbox input "false"
click at [277, 173] on span "250" at bounding box center [281, 175] width 12 height 9
select select "84873"
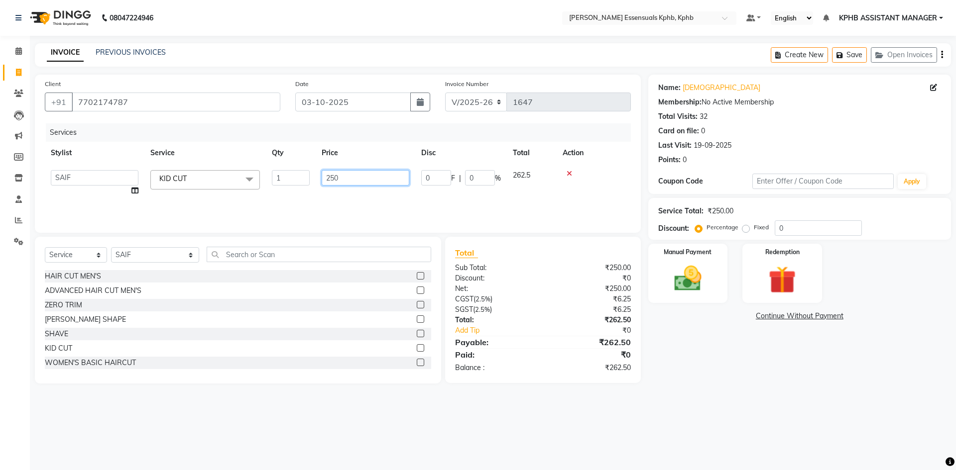
drag, startPoint x: 354, startPoint y: 184, endPoint x: 278, endPoint y: 183, distance: 76.2
click at [278, 183] on tr "[PERSON_NAME] KPHB ASSISTANT MANAGER [PERSON_NAME] [PERSON_NAME] [PERSON_NAME] …" at bounding box center [338, 183] width 586 height 38
type input "320"
click at [554, 334] on link "Add Tip" at bounding box center [502, 331] width 111 height 10
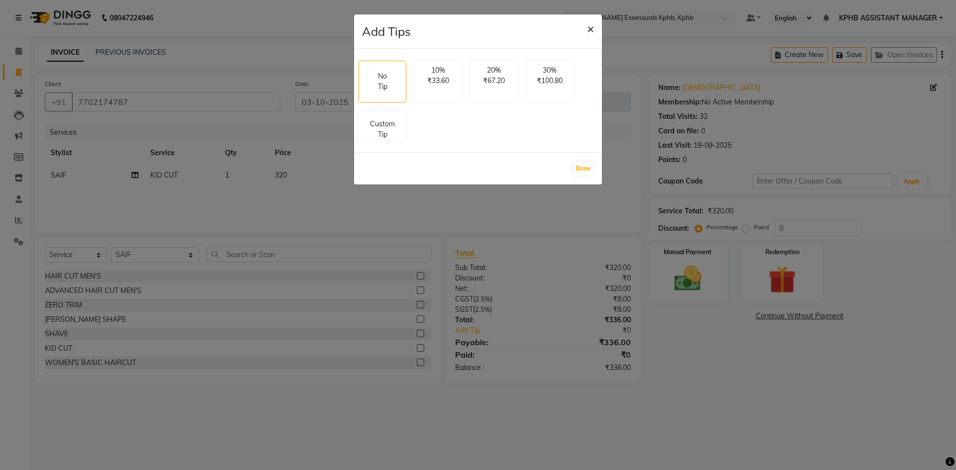
click at [592, 30] on span "×" at bounding box center [590, 28] width 7 height 15
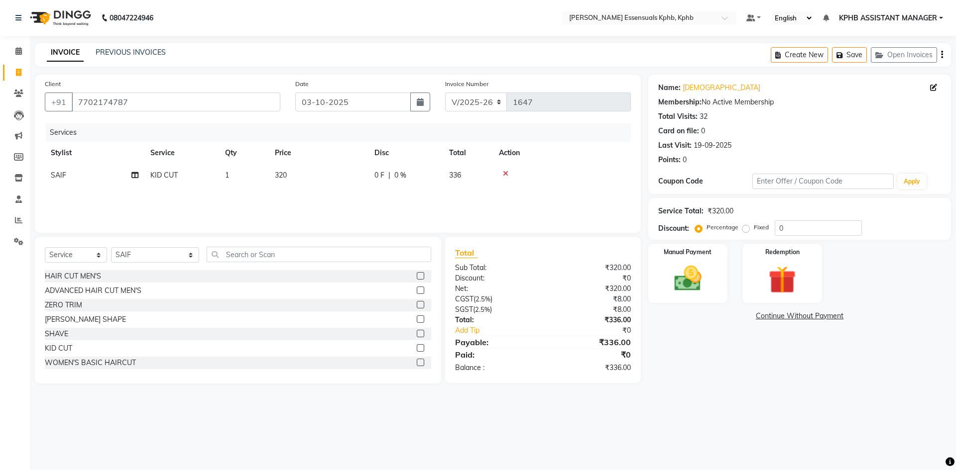
click at [278, 178] on span "320" at bounding box center [281, 175] width 12 height 9
select select "84873"
drag, startPoint x: 347, startPoint y: 183, endPoint x: 234, endPoint y: 193, distance: 113.4
click at [271, 193] on tr "[PERSON_NAME] KPHB ASSISTANT MANAGER [PERSON_NAME] [PERSON_NAME] [PERSON_NAME] …" at bounding box center [338, 183] width 586 height 38
type input "345"
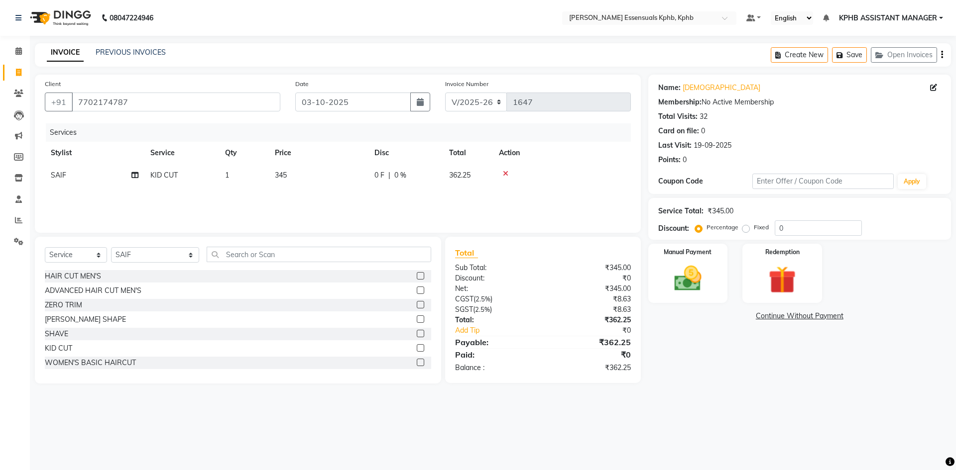
click at [574, 325] on div "₹362.25" at bounding box center [590, 320] width 95 height 10
drag, startPoint x: 280, startPoint y: 161, endPoint x: 282, endPoint y: 169, distance: 7.9
click at [281, 165] on table "Stylist Service Qty Price Disc Total Action SAIF KID CUT 1 345 0 F | 0 % 362.25" at bounding box center [338, 164] width 586 height 45
click at [271, 183] on td "345" at bounding box center [319, 175] width 100 height 22
select select "84873"
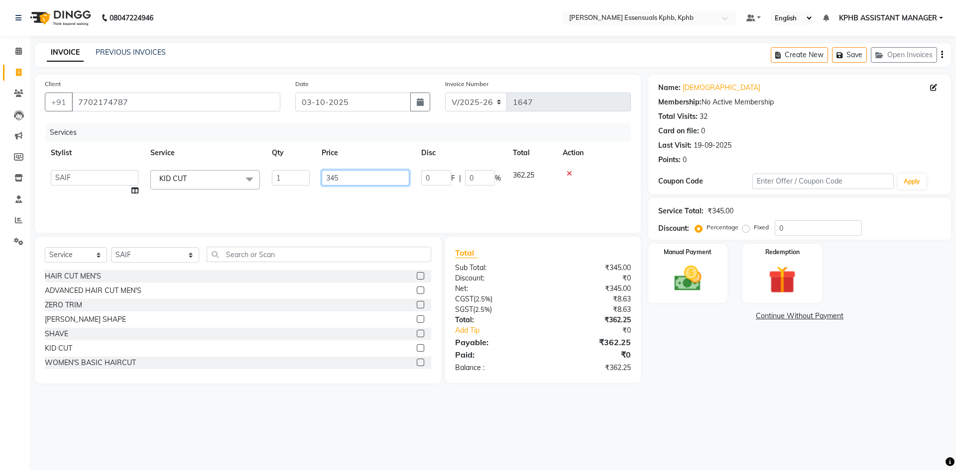
click at [380, 182] on input "345" at bounding box center [366, 177] width 88 height 15
drag, startPoint x: 377, startPoint y: 182, endPoint x: 237, endPoint y: 176, distance: 140.0
click at [247, 179] on tr "[PERSON_NAME] KPHB ASSISTANT MANAGER [PERSON_NAME] [PERSON_NAME] [PERSON_NAME] …" at bounding box center [338, 183] width 586 height 38
type input "340"
click at [633, 345] on div "₹357.00" at bounding box center [590, 342] width 95 height 12
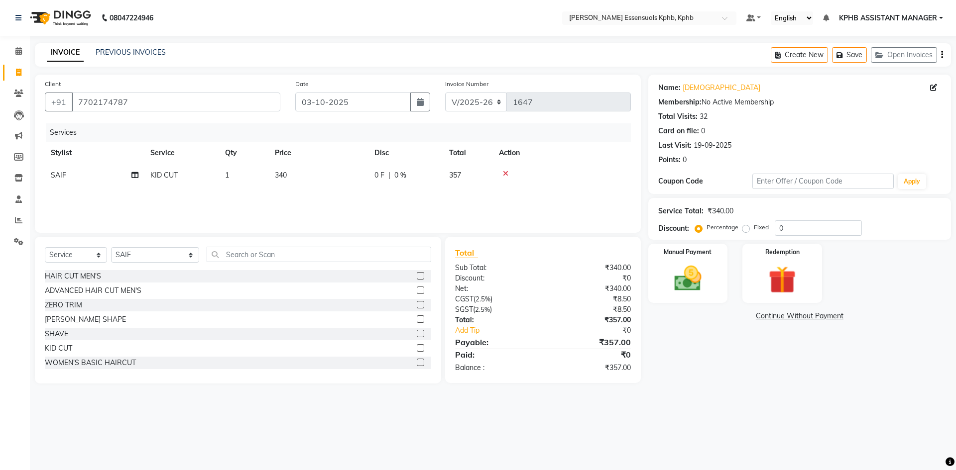
click at [286, 177] on span "340" at bounding box center [281, 175] width 12 height 9
select select "84873"
drag, startPoint x: 343, startPoint y: 176, endPoint x: 284, endPoint y: 177, distance: 59.7
click at [284, 177] on tr "[PERSON_NAME] KPHB ASSISTANT MANAGER [PERSON_NAME] [PERSON_NAME] [PERSON_NAME] …" at bounding box center [338, 183] width 586 height 38
type input "335"
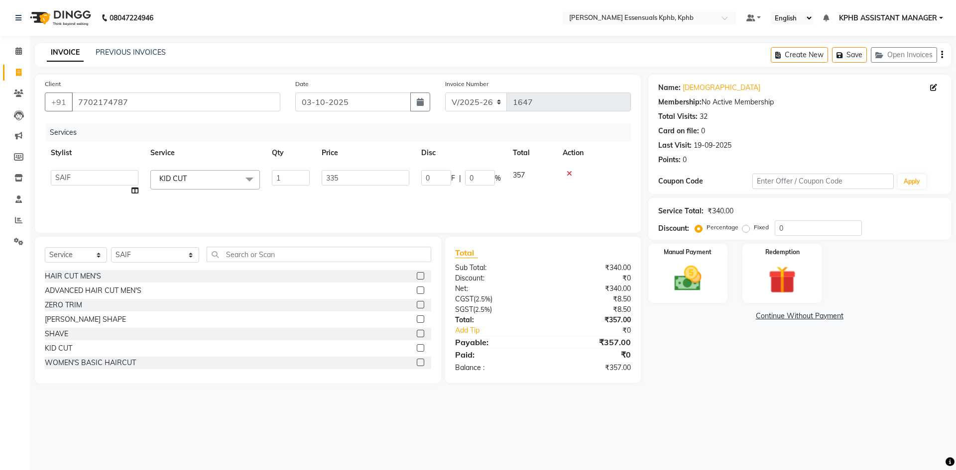
click at [555, 381] on div "Total Sub Total: ₹340.00 Discount: ₹0 Net: ₹340.00 CGST ( 2.5% ) ₹8.50 SGST ( 2…" at bounding box center [543, 310] width 196 height 146
click at [295, 175] on td "335" at bounding box center [319, 175] width 100 height 22
select select "84873"
click at [346, 175] on input "335" at bounding box center [366, 177] width 88 height 15
type input "336"
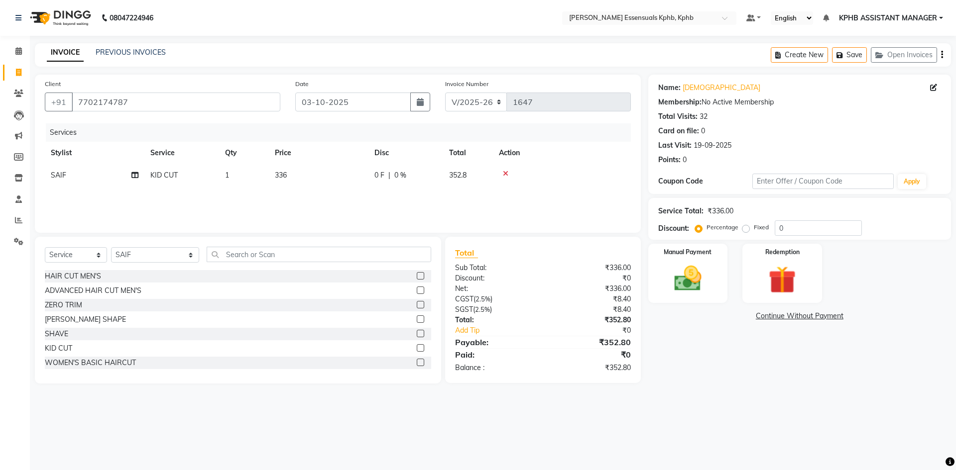
click at [291, 180] on td "336" at bounding box center [319, 175] width 100 height 22
select select "84873"
click at [357, 176] on input "336" at bounding box center [366, 177] width 88 height 15
type input "337"
click at [549, 339] on div "₹353.85" at bounding box center [590, 342] width 95 height 12
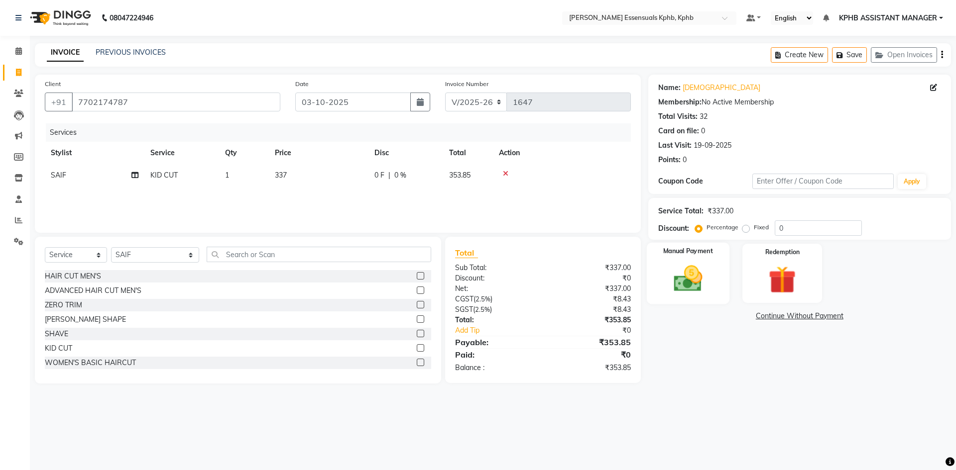
click at [689, 290] on img at bounding box center [687, 278] width 46 height 33
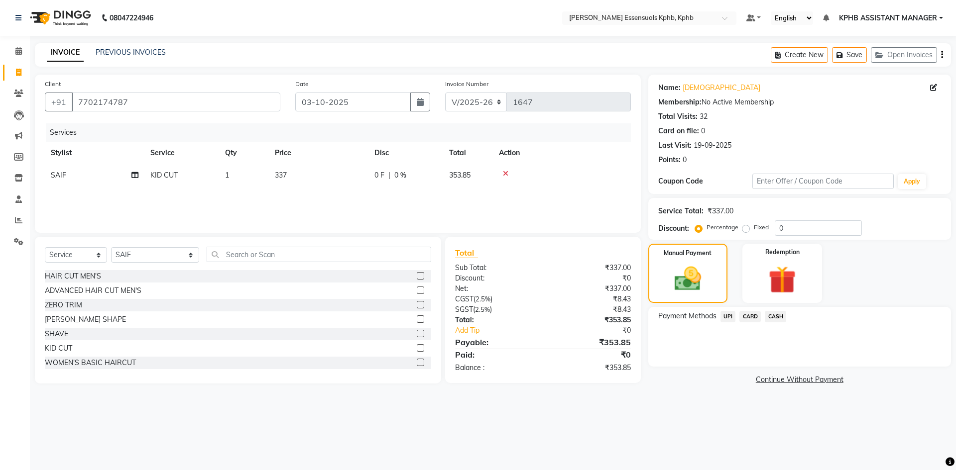
click at [724, 319] on span "UPI" at bounding box center [727, 316] width 15 height 11
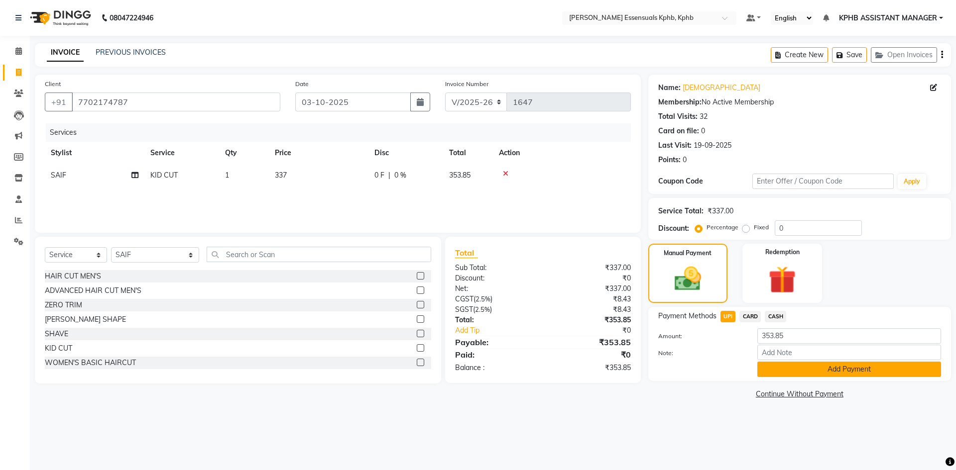
click at [787, 374] on button "Add Payment" at bounding box center [849, 369] width 184 height 15
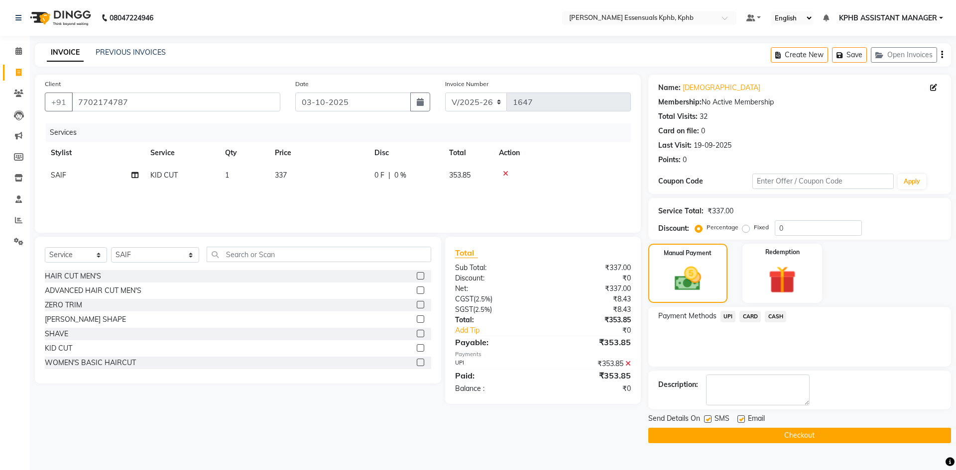
click at [787, 436] on button "Checkout" at bounding box center [799, 435] width 303 height 15
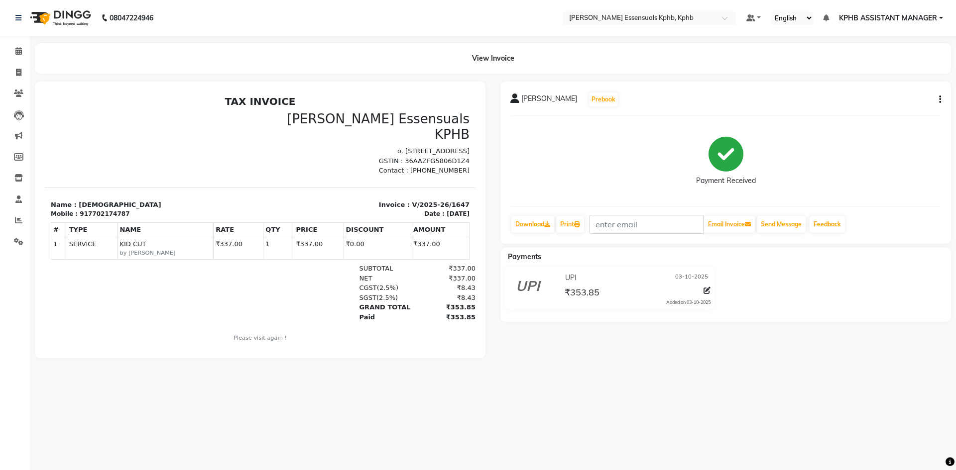
drag, startPoint x: 813, startPoint y: 9, endPoint x: 733, endPoint y: 359, distance: 358.5
click at [733, 358] on div "KRISHNA Prebook Payment Received Download Print Email Invoice Send Message Feed…" at bounding box center [725, 220] width 465 height 277
drag, startPoint x: 24, startPoint y: 49, endPoint x: 29, endPoint y: 46, distance: 6.5
click at [24, 49] on span at bounding box center [18, 51] width 17 height 11
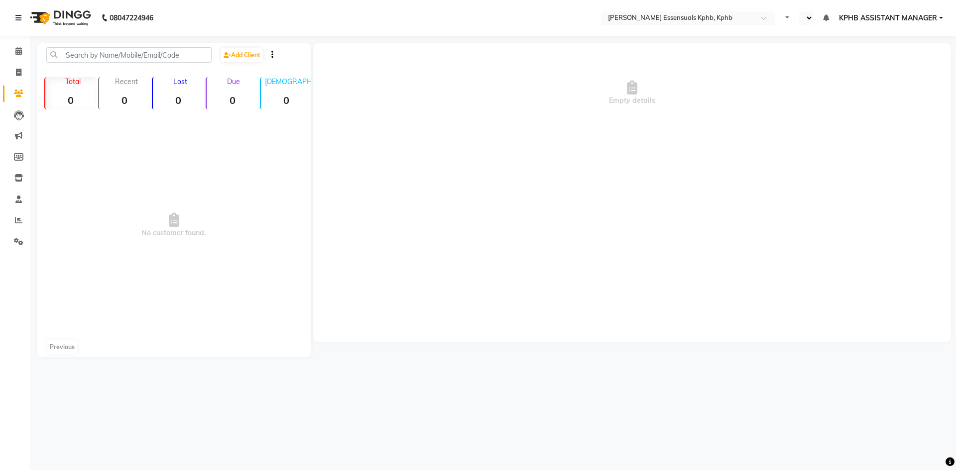
select select "en"
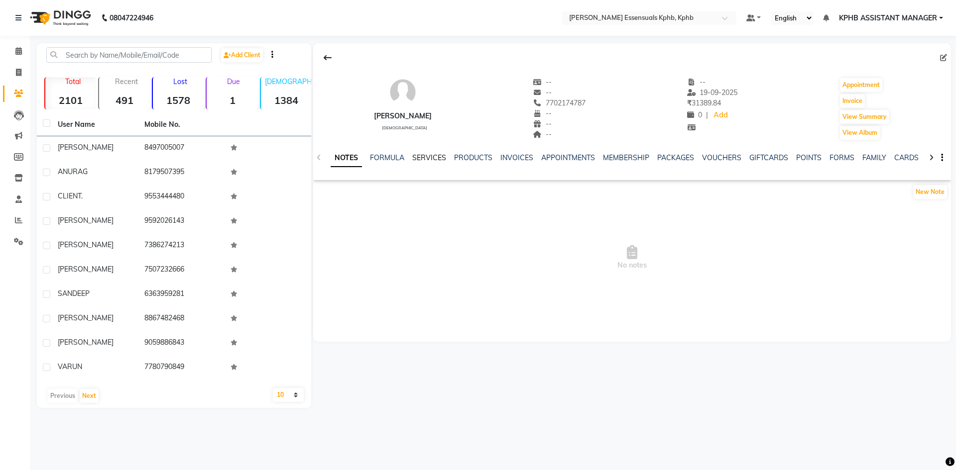
click at [434, 157] on link "SERVICES" at bounding box center [429, 157] width 34 height 9
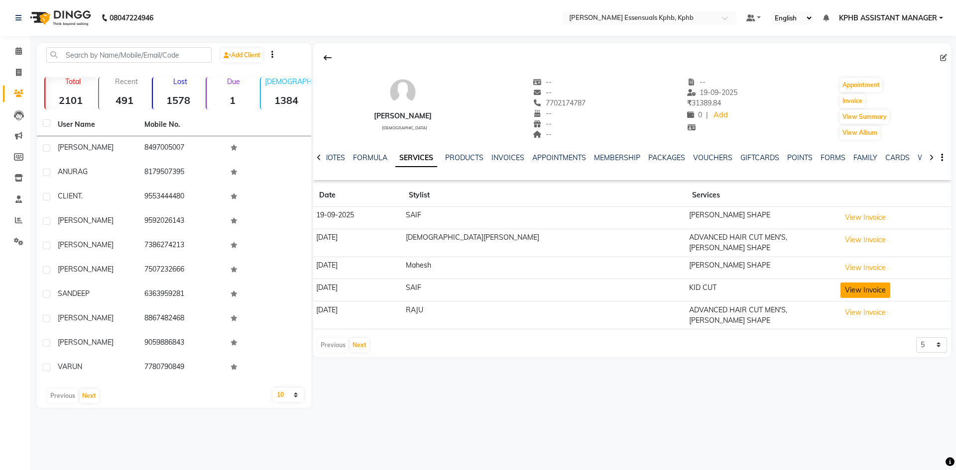
click at [840, 287] on button "View Invoice" at bounding box center [865, 290] width 50 height 15
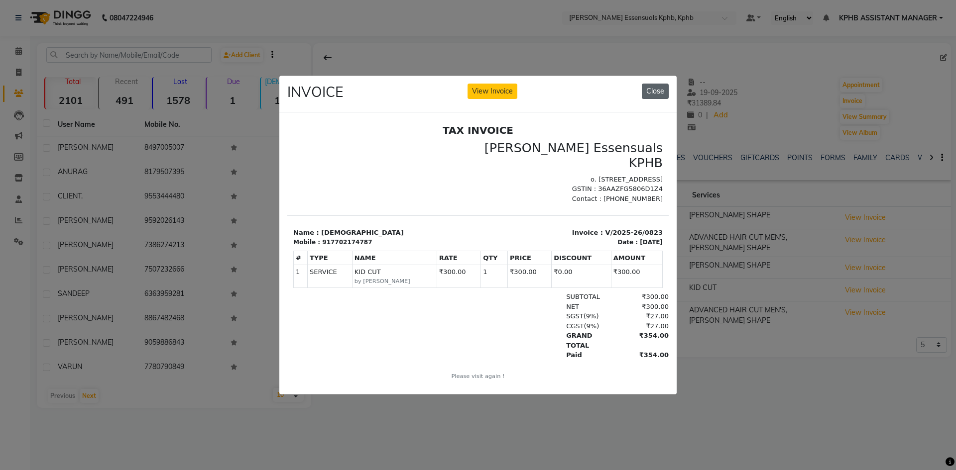
click at [659, 88] on button "Close" at bounding box center [655, 91] width 27 height 15
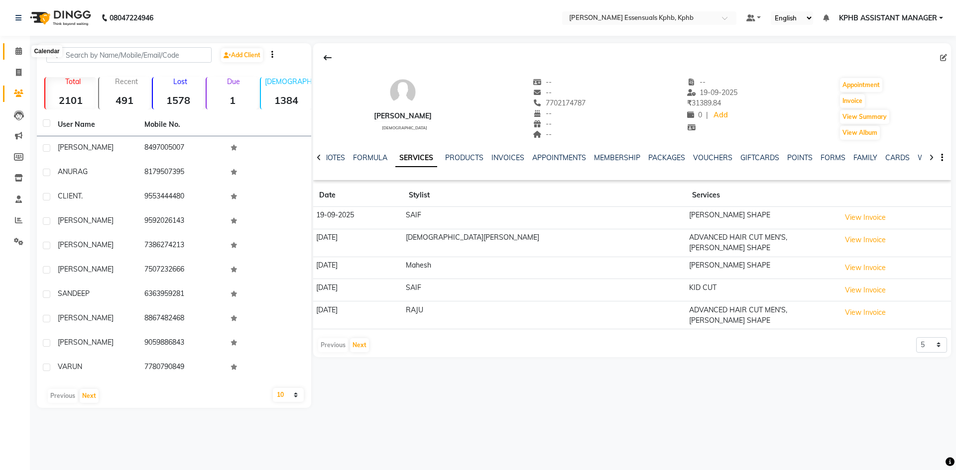
click at [18, 48] on icon at bounding box center [18, 50] width 6 height 7
